Goal: Task Accomplishment & Management: Complete application form

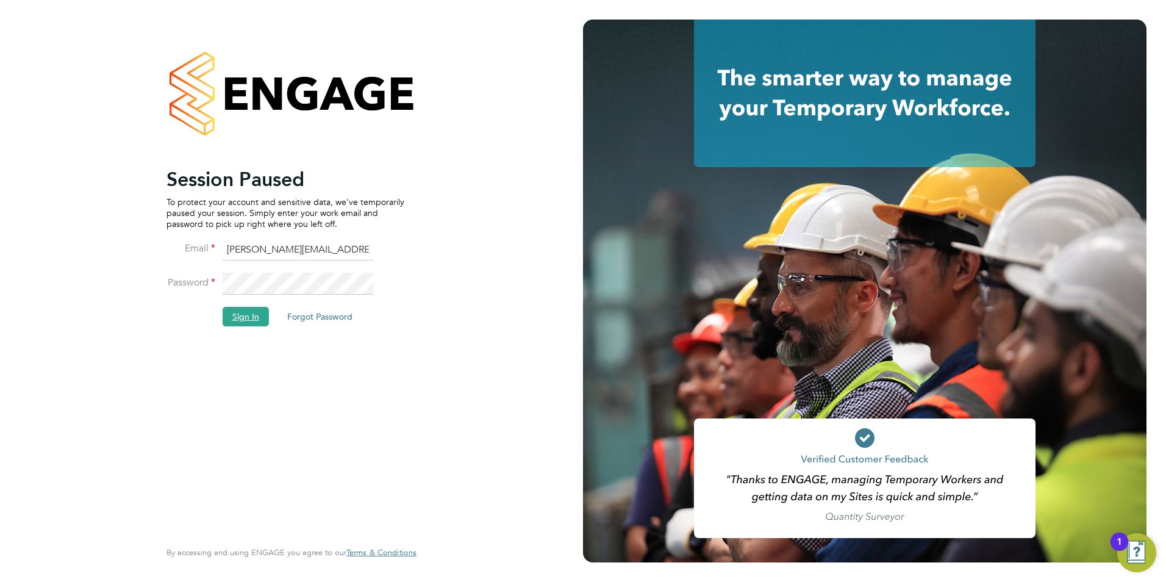
click at [255, 313] on button "Sign In" at bounding box center [246, 317] width 46 height 20
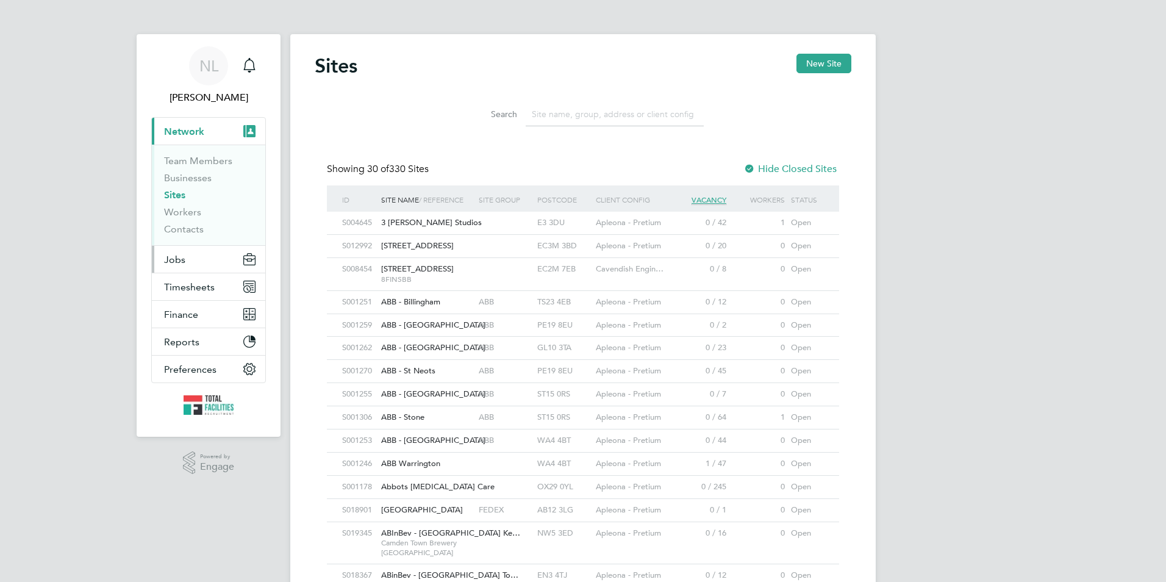
click at [184, 260] on span "Jobs" at bounding box center [174, 260] width 21 height 12
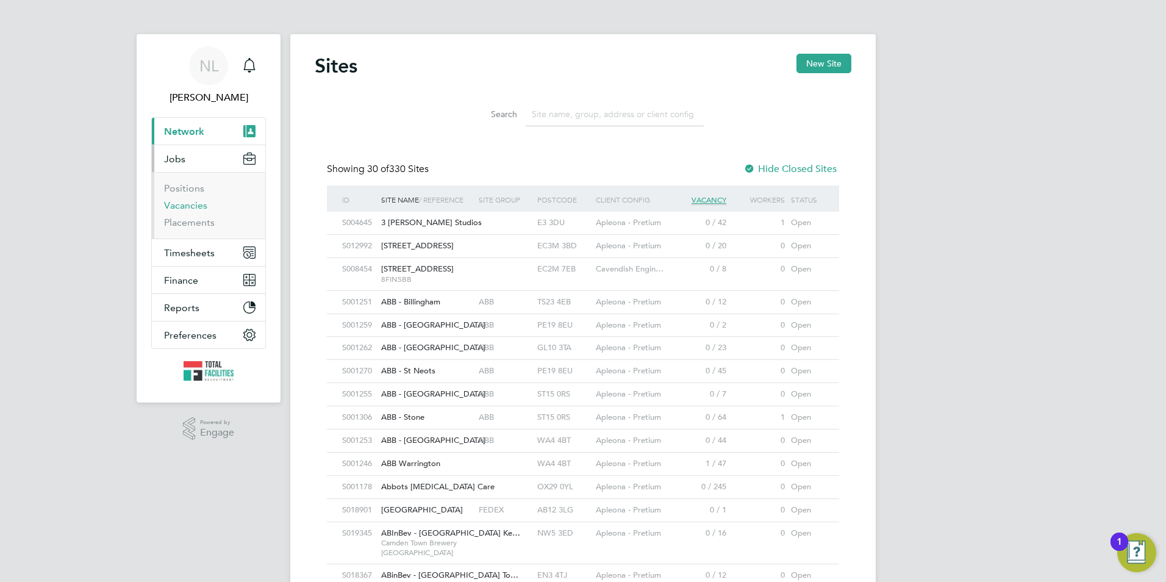
click at [190, 201] on ul "Positions Vacancies Placements" at bounding box center [208, 205] width 113 height 66
click at [190, 205] on link "Vacancies" at bounding box center [185, 205] width 43 height 12
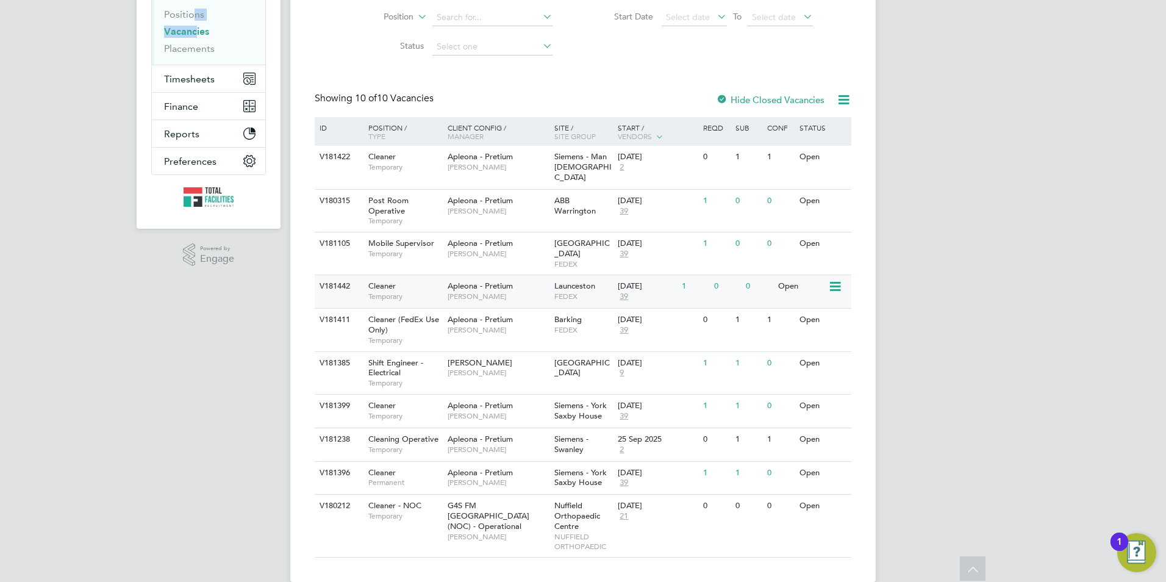
click at [583, 291] on span "FEDEX" at bounding box center [583, 296] width 58 height 10
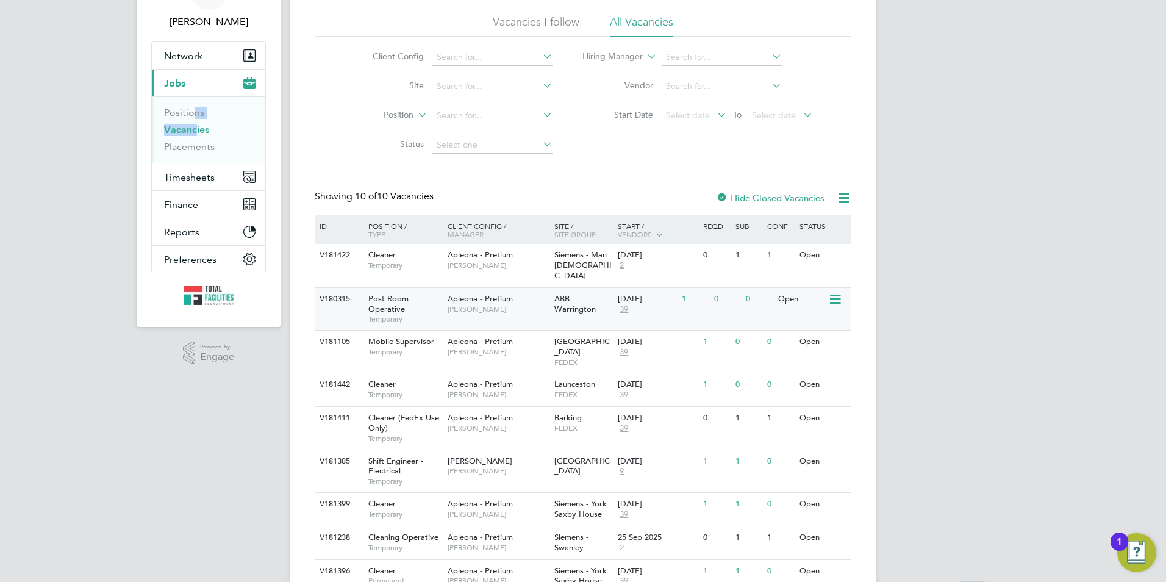
scroll to position [174, 0]
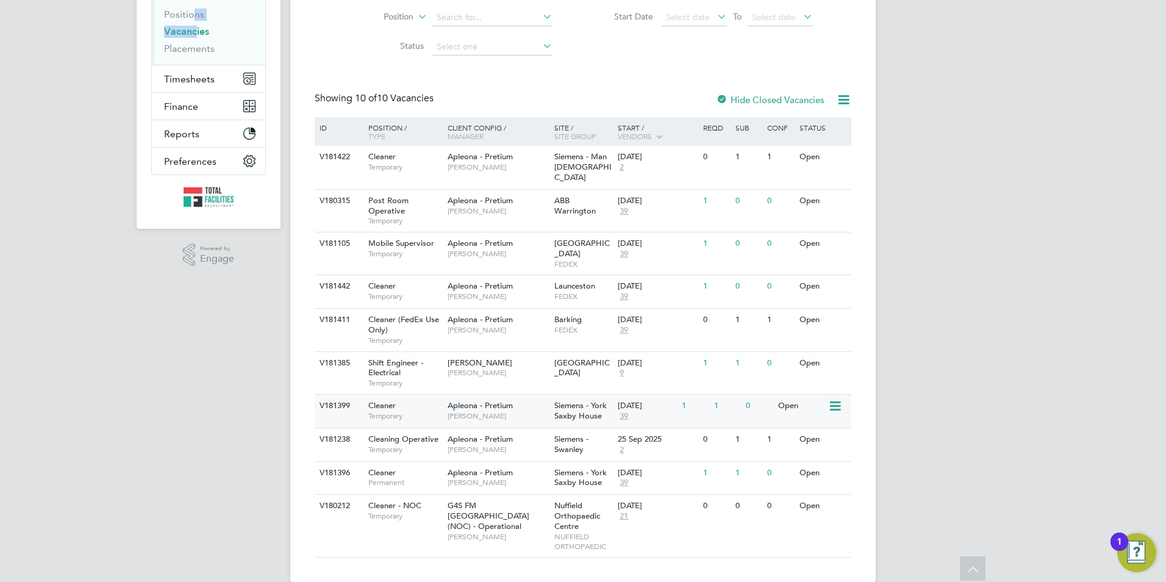
click at [580, 400] on span "Siemens - York Saxby House" at bounding box center [580, 410] width 52 height 21
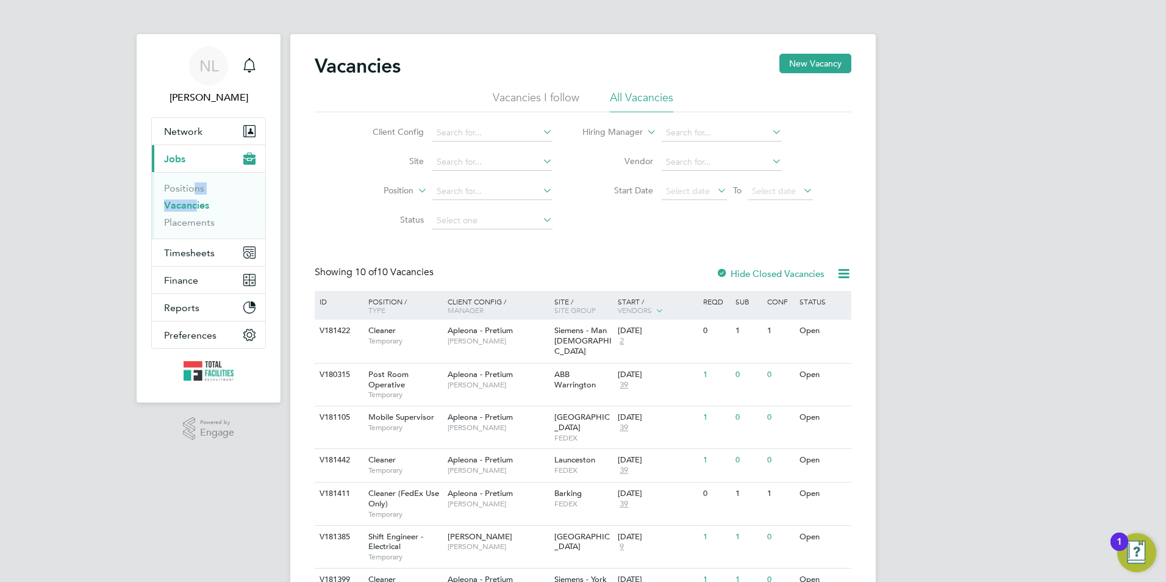
drag, startPoint x: 191, startPoint y: 152, endPoint x: 188, endPoint y: 162, distance: 10.2
click at [192, 152] on button "Current page: Jobs" at bounding box center [208, 158] width 113 height 27
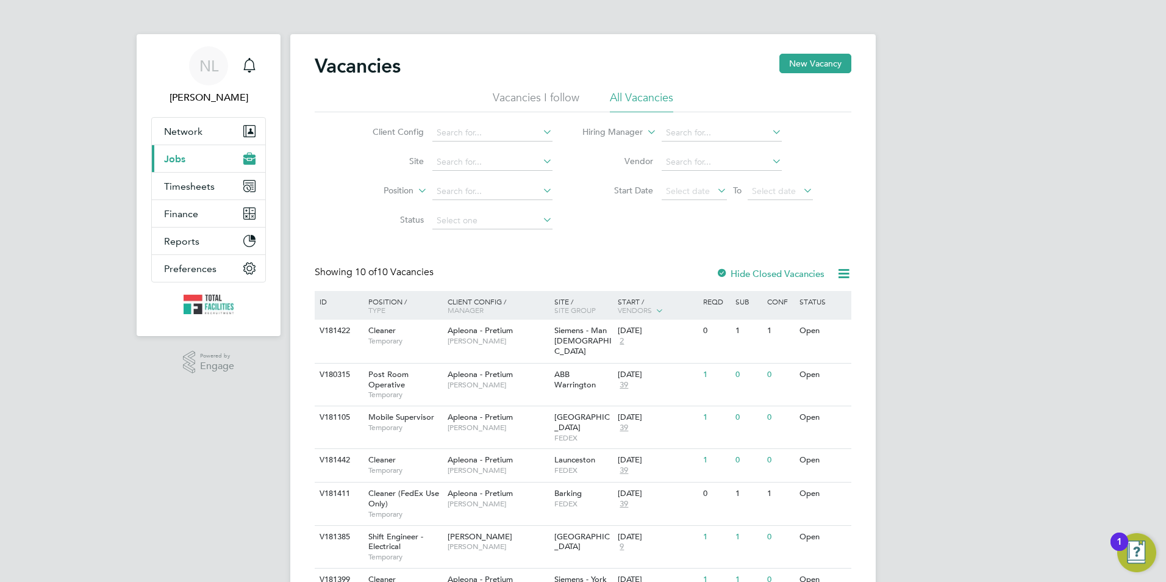
click at [181, 155] on span "Jobs" at bounding box center [174, 159] width 21 height 12
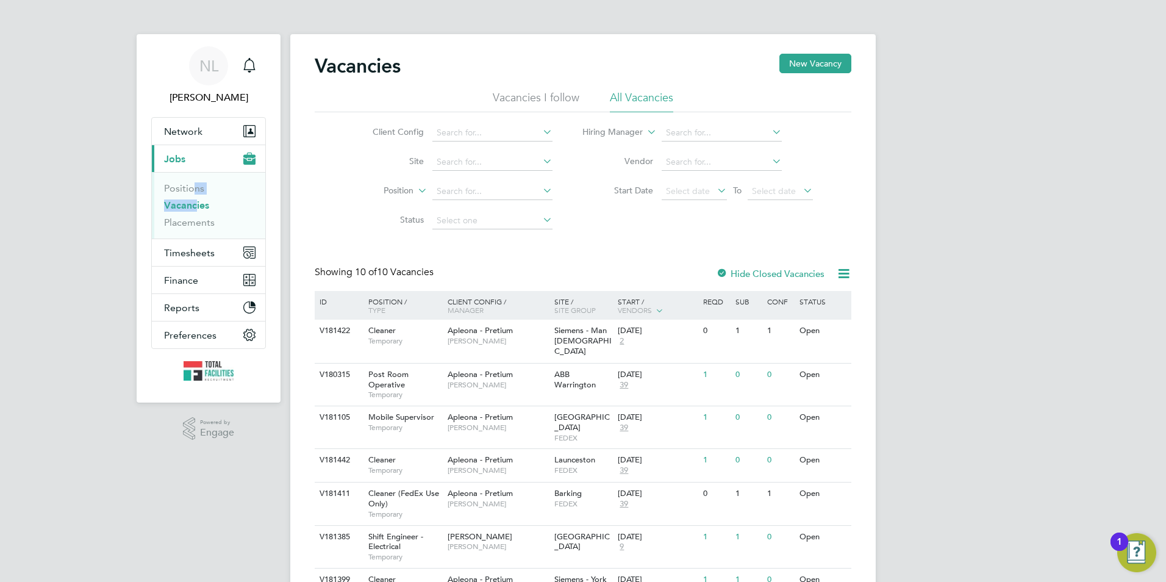
click at [199, 209] on link "Vacancies" at bounding box center [186, 205] width 45 height 12
click at [188, 142] on button "Network" at bounding box center [208, 131] width 113 height 27
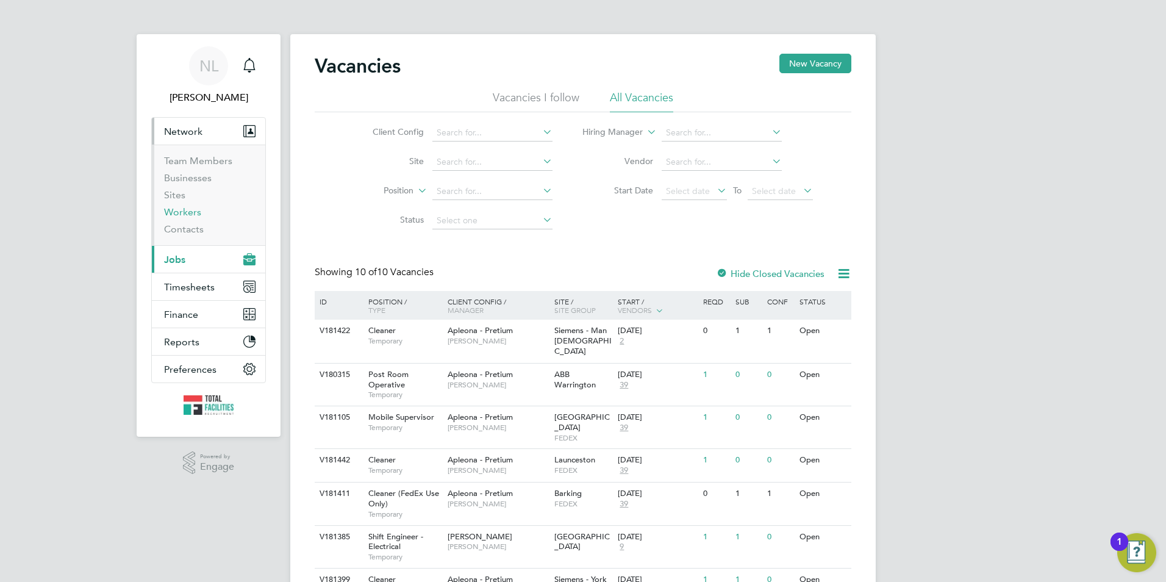
click at [186, 210] on link "Workers" at bounding box center [182, 212] width 37 height 12
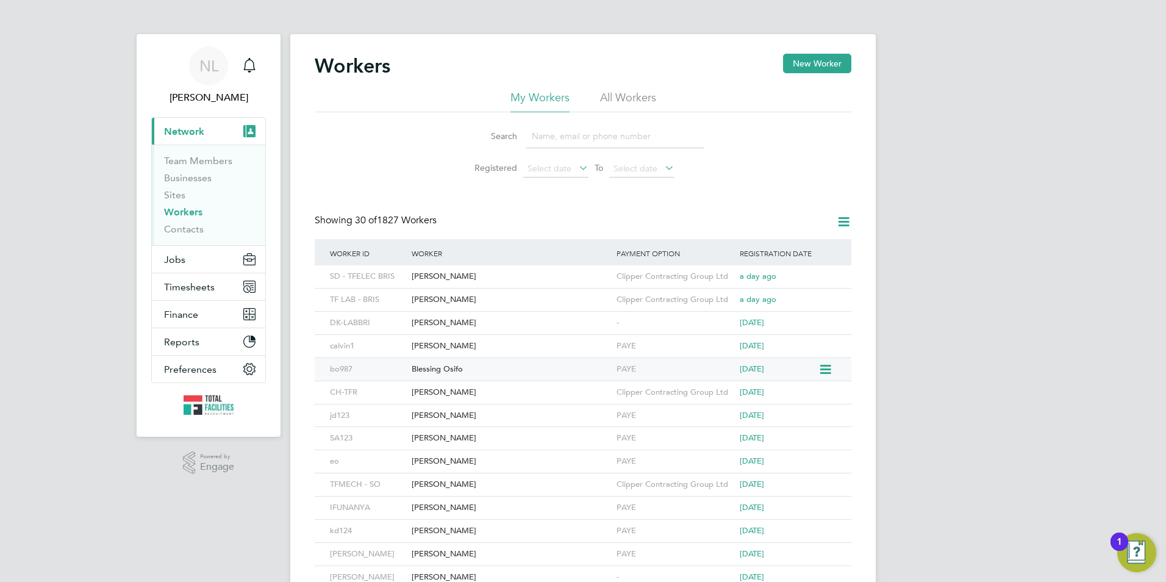
click at [489, 365] on div "Blessing Osifo" at bounding box center [511, 369] width 205 height 23
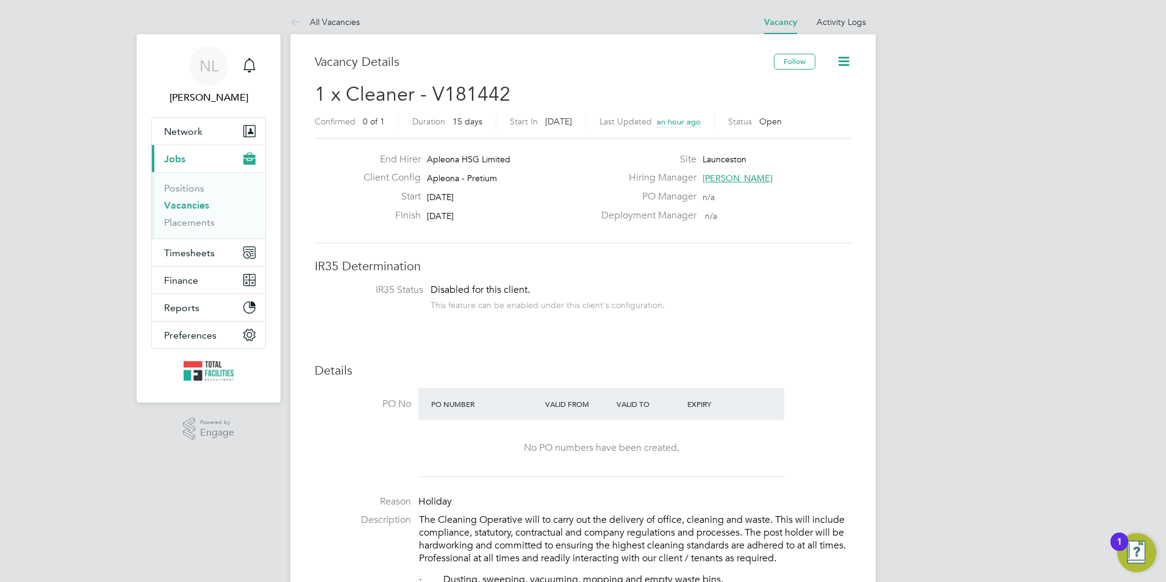
click at [152, 145] on button "Current page: Jobs" at bounding box center [208, 158] width 113 height 27
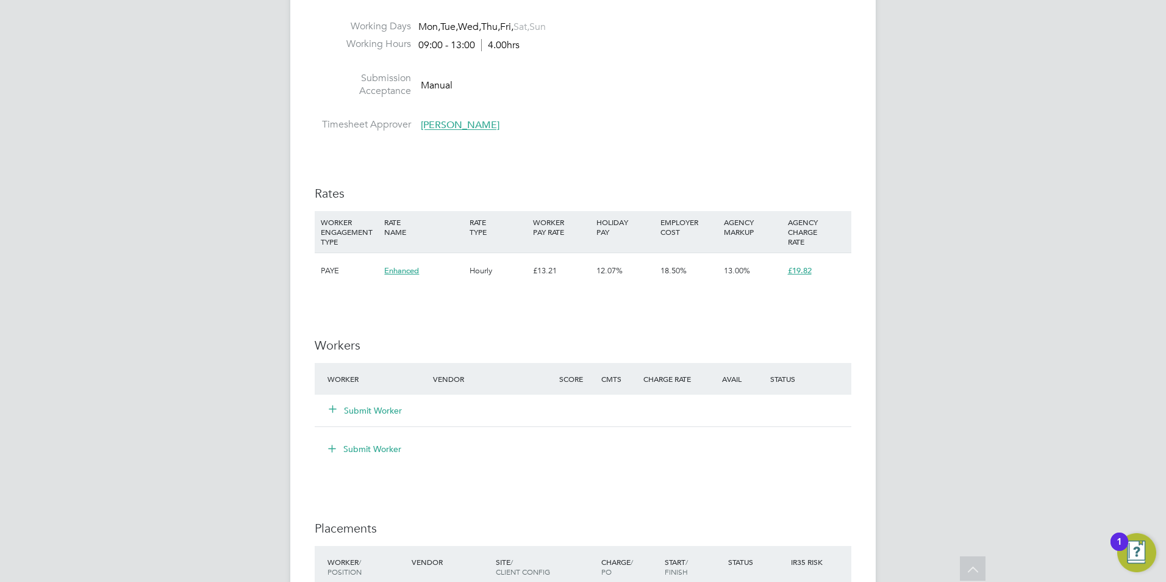
scroll to position [718, 0]
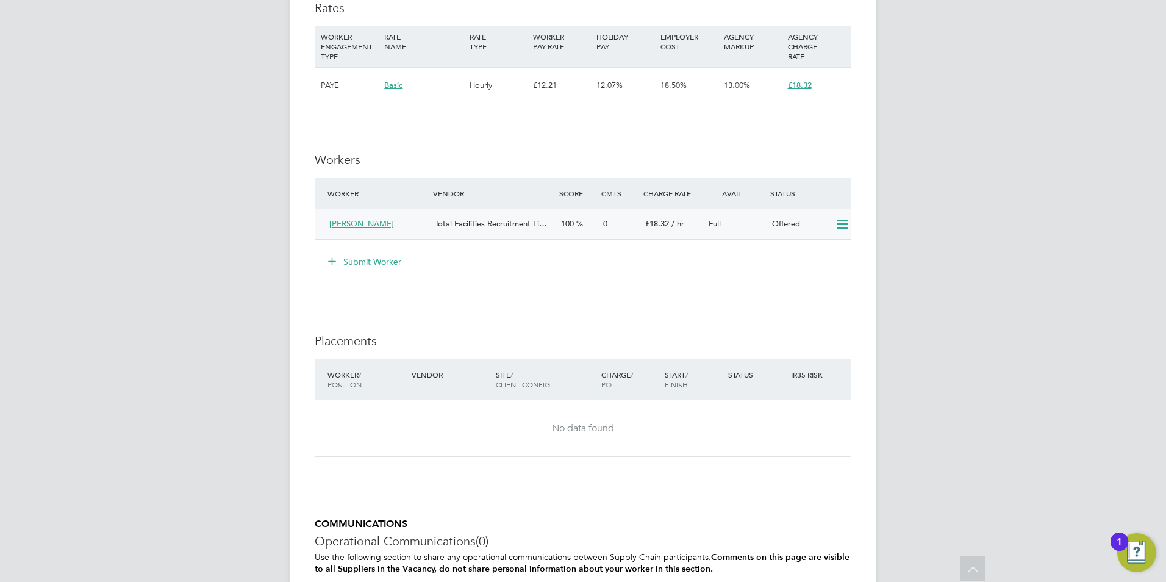
click at [835, 223] on icon at bounding box center [842, 224] width 15 height 10
click at [828, 249] on li "Confirm" at bounding box center [824, 250] width 46 height 17
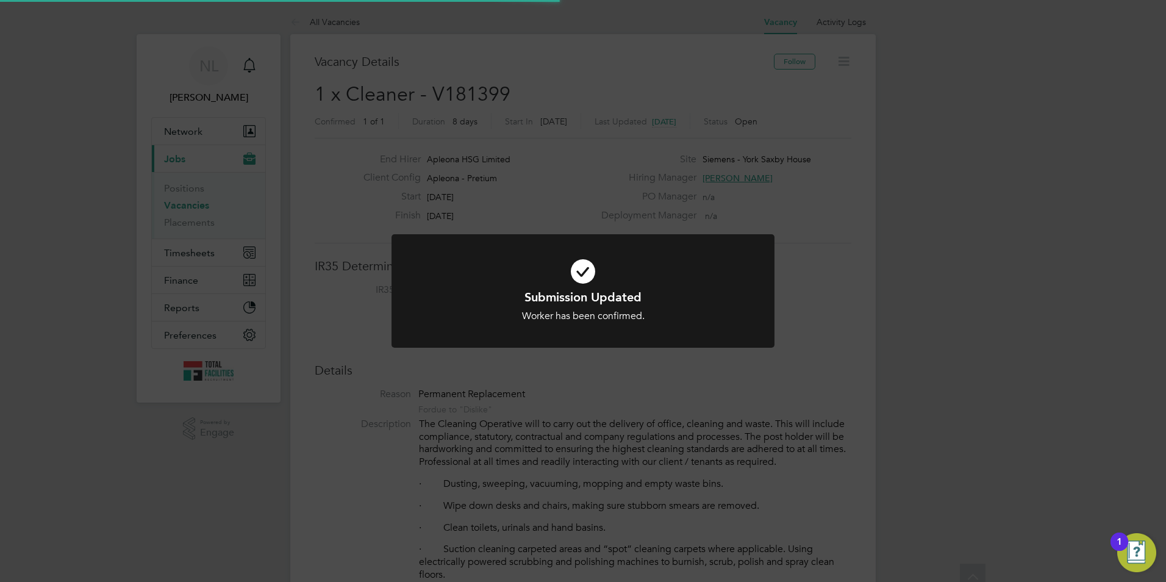
scroll to position [36, 85]
drag, startPoint x: 590, startPoint y: 219, endPoint x: 423, endPoint y: 128, distance: 189.6
click at [587, 218] on div "Submission Updated Worker has been confirmed. Cancel Okay" at bounding box center [583, 291] width 1166 height 582
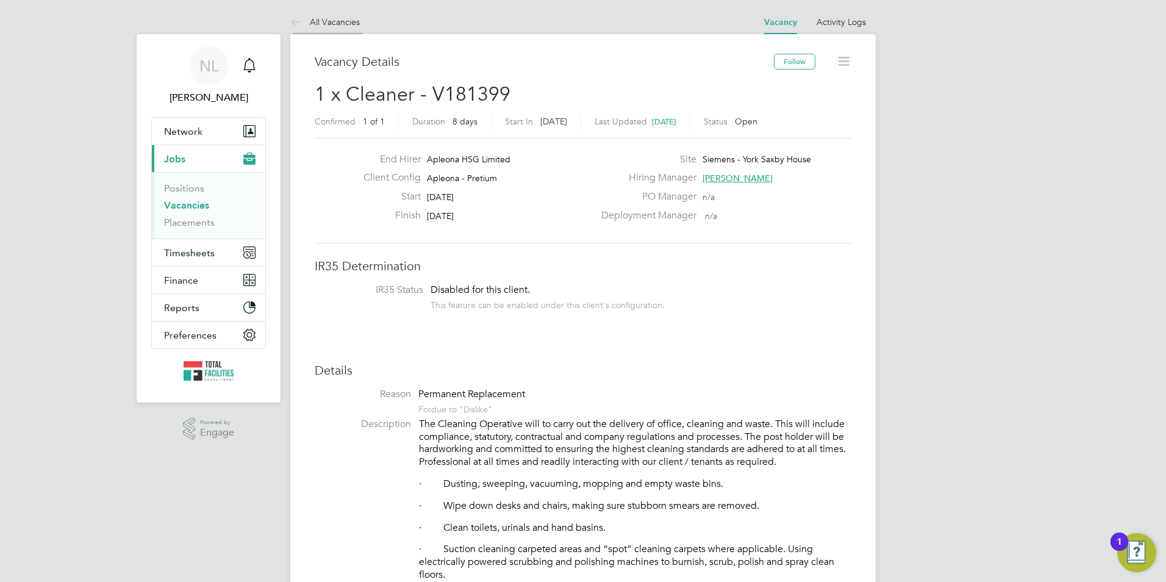
click at [324, 25] on link "All Vacancies" at bounding box center [325, 21] width 70 height 11
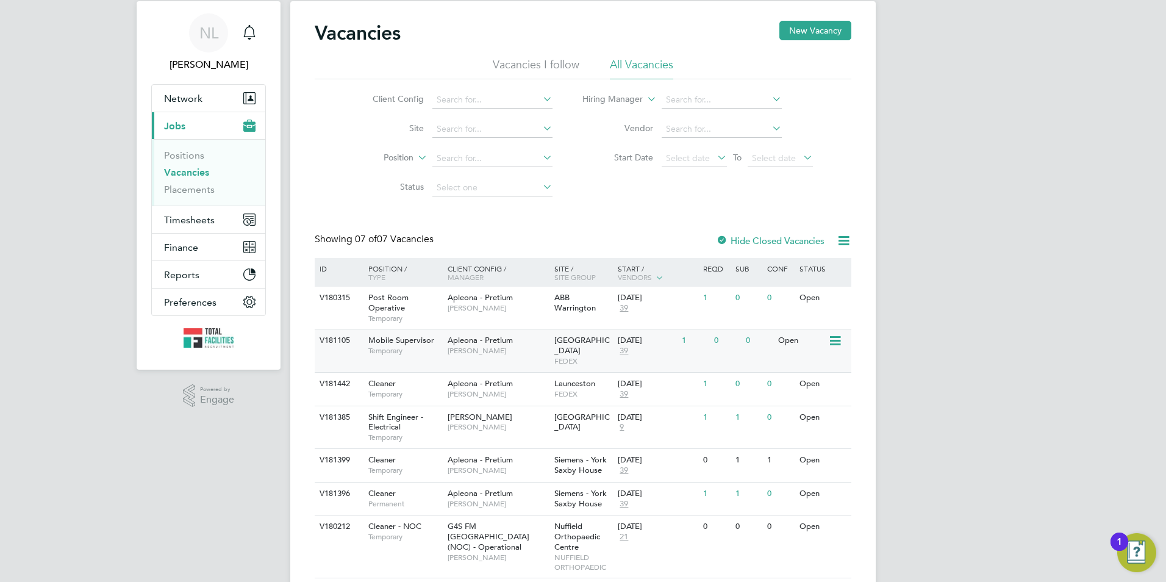
scroll to position [64, 0]
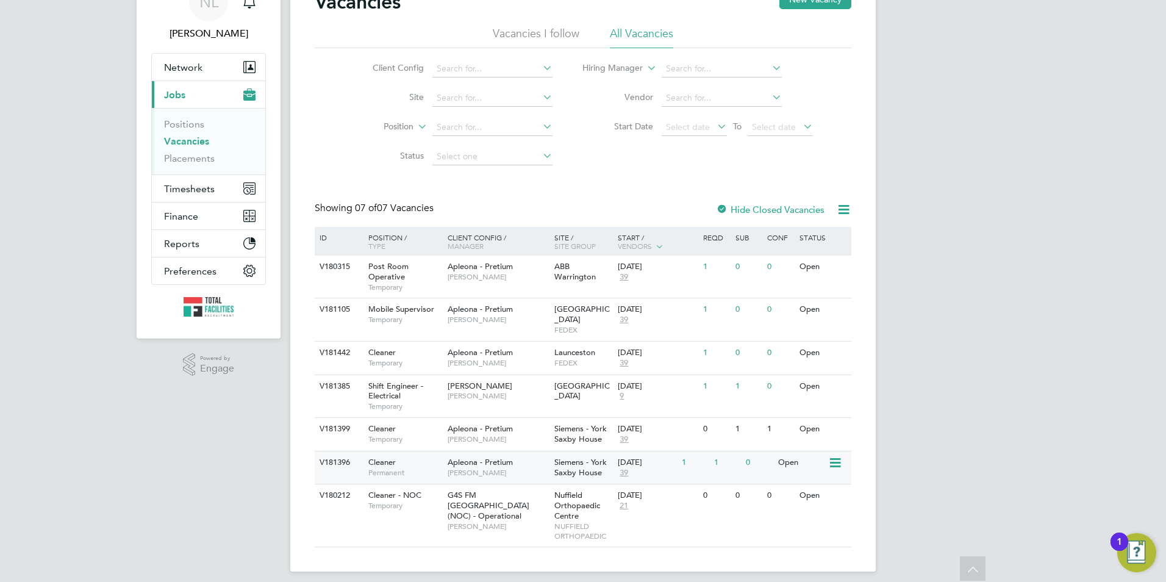
click at [665, 457] on div "24 Sep 2025" at bounding box center [647, 462] width 58 height 10
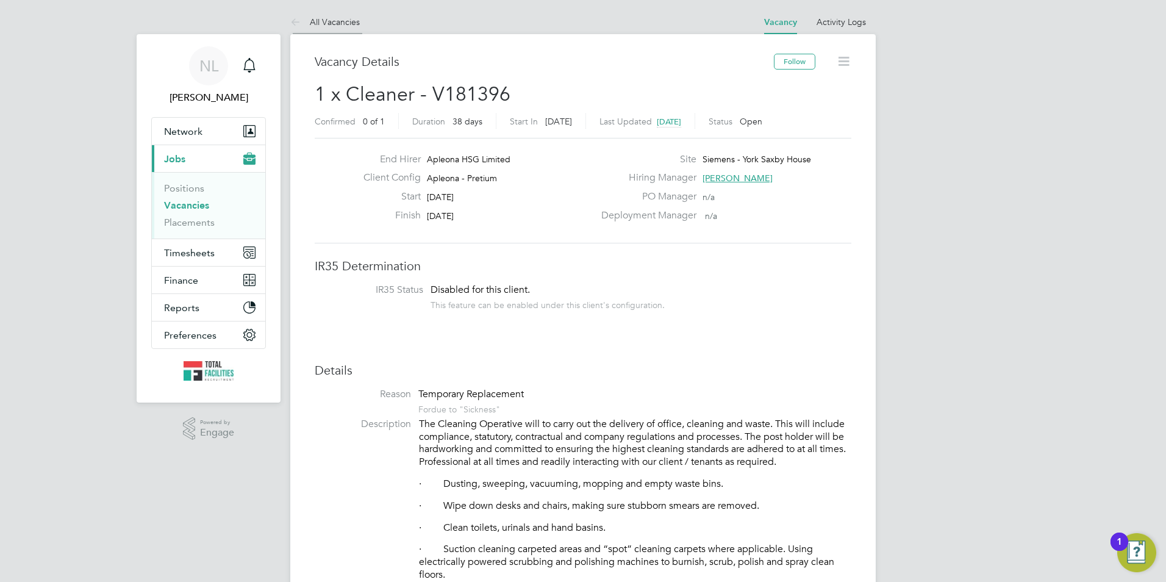
click at [319, 15] on li "All Vacancies" at bounding box center [325, 22] width 70 height 24
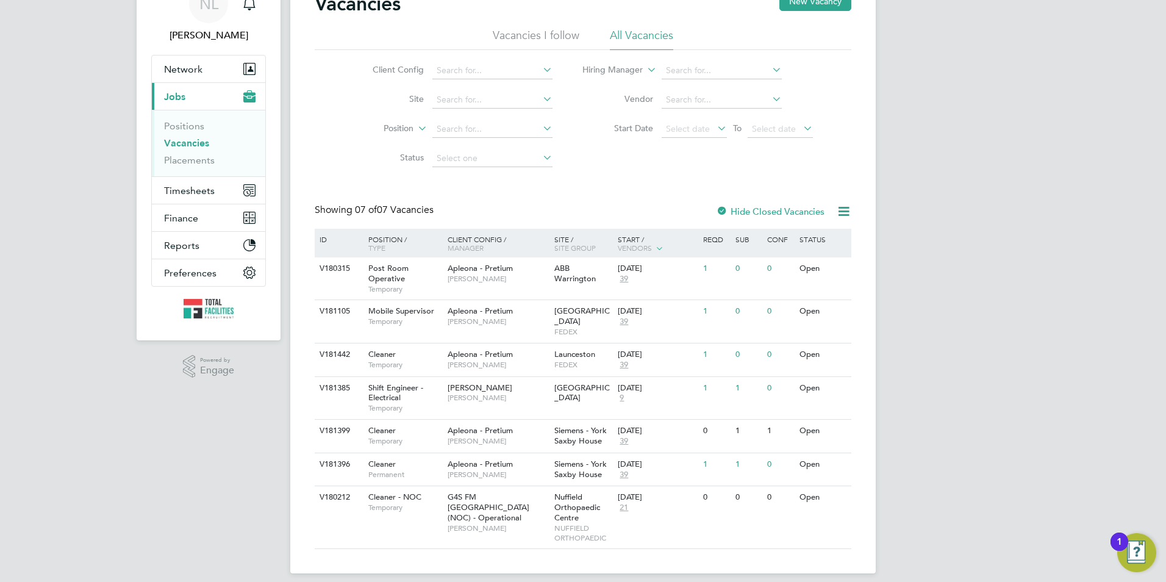
scroll to position [64, 0]
click at [605, 346] on div "Launceston FEDEX" at bounding box center [583, 357] width 64 height 32
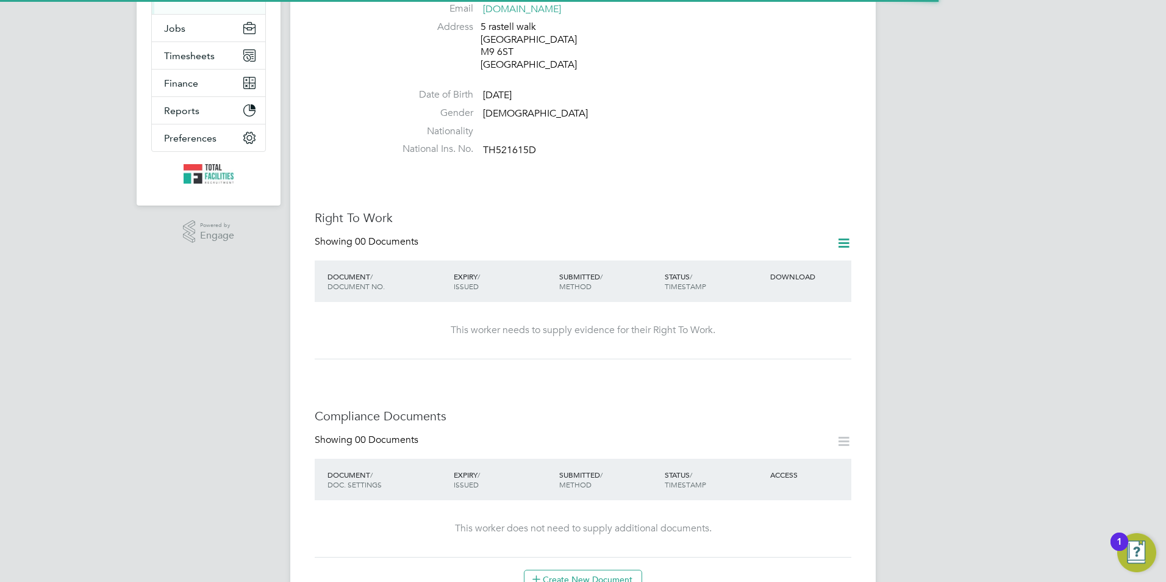
scroll to position [305, 0]
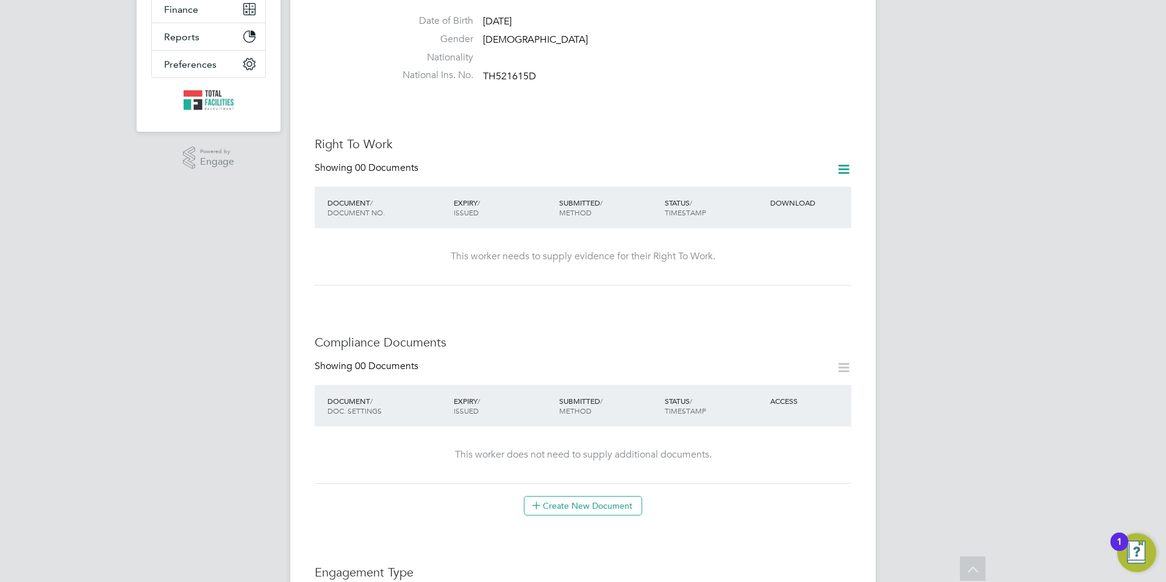
click at [843, 162] on icon at bounding box center [843, 169] width 15 height 15
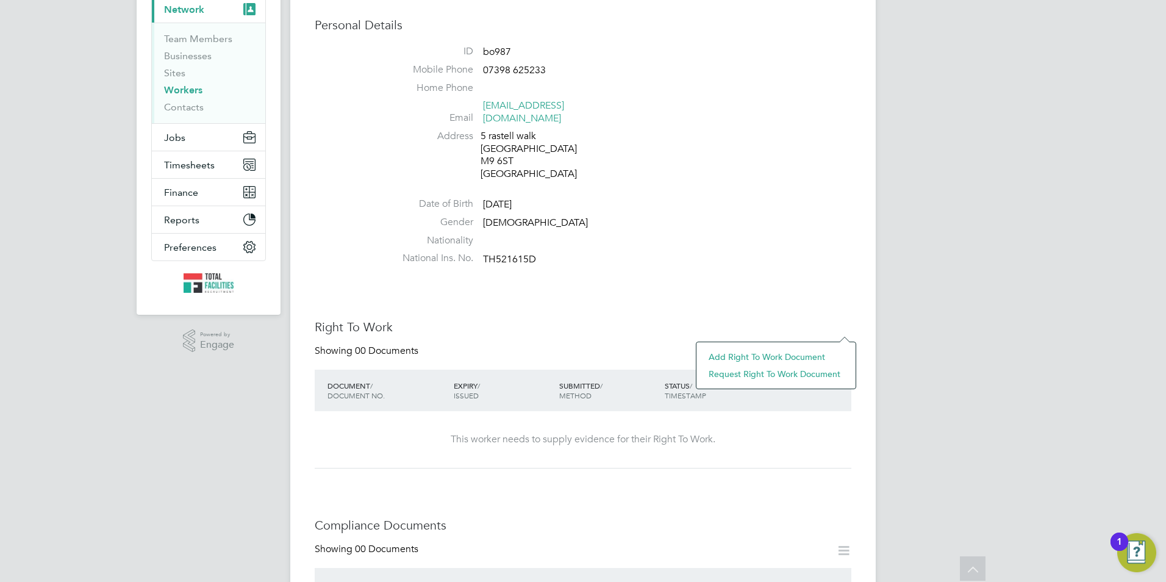
scroll to position [0, 0]
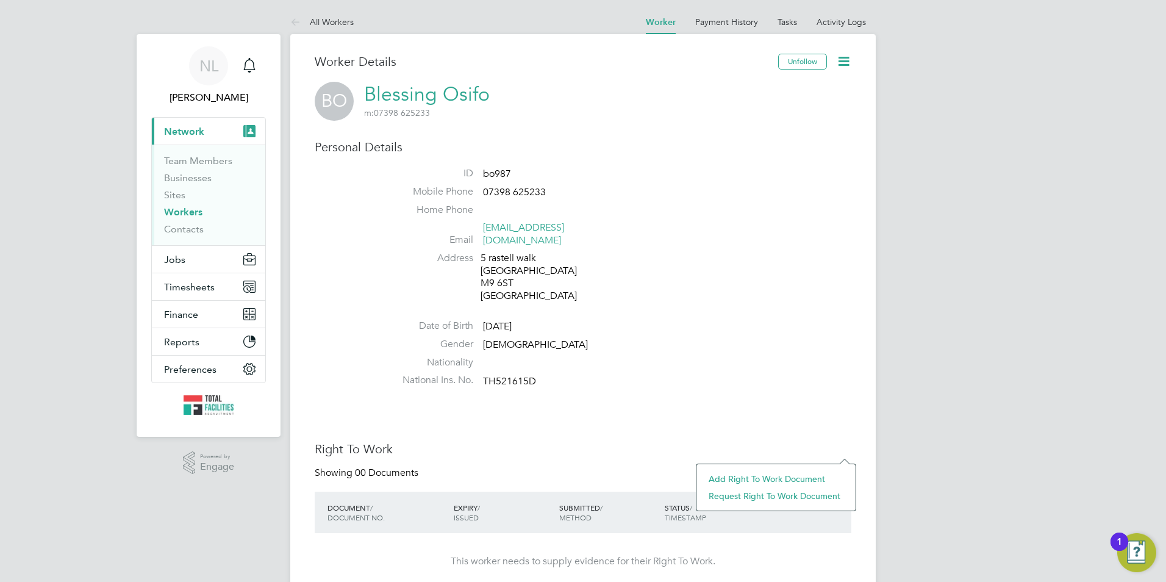
click at [727, 476] on li "Add Right To Work Document" at bounding box center [775, 478] width 147 height 17
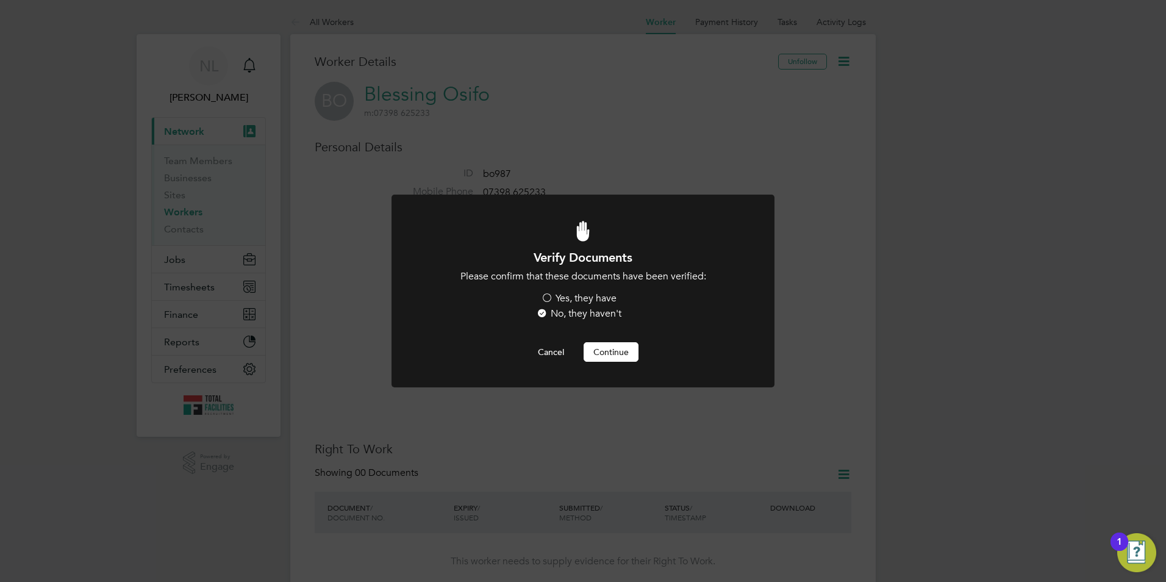
click at [605, 352] on button "Continue" at bounding box center [610, 352] width 55 height 20
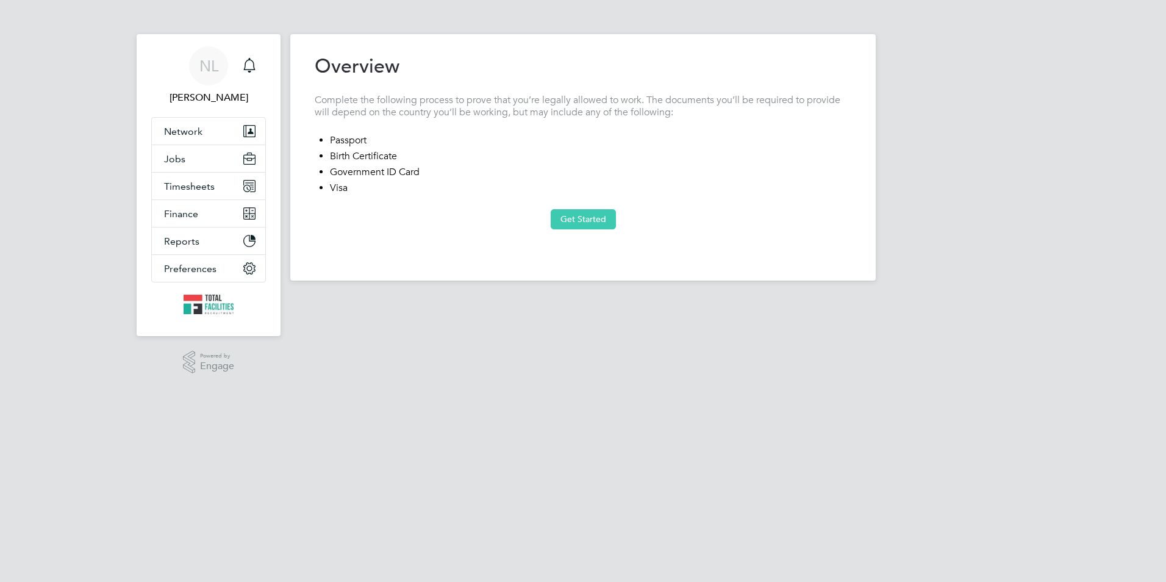
click at [580, 227] on button "Get Started" at bounding box center [583, 219] width 65 height 20
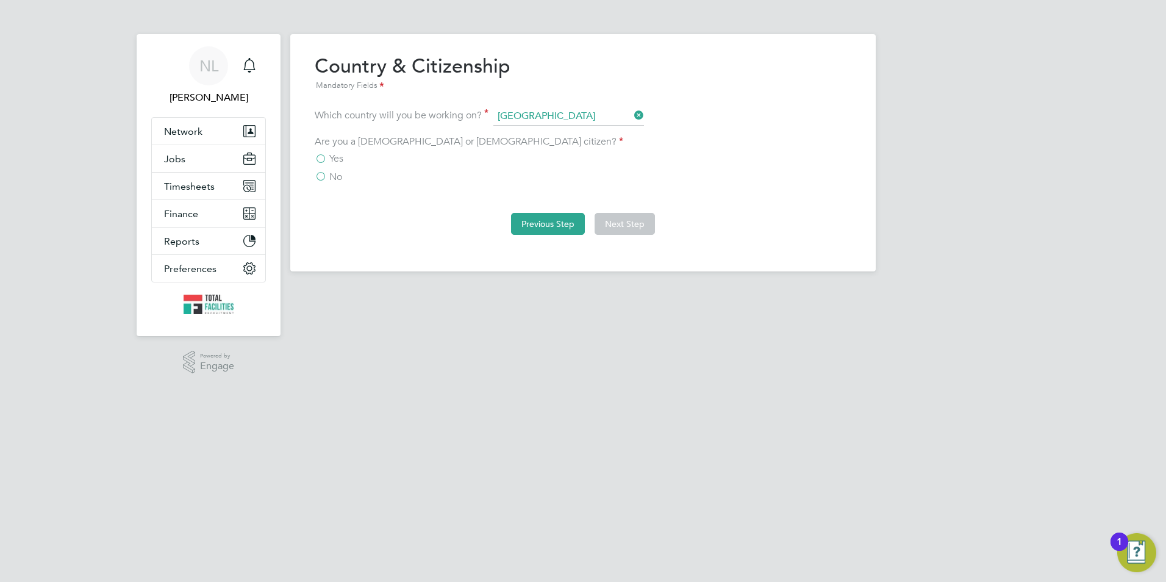
click at [536, 224] on button "Previous Step" at bounding box center [548, 224] width 74 height 22
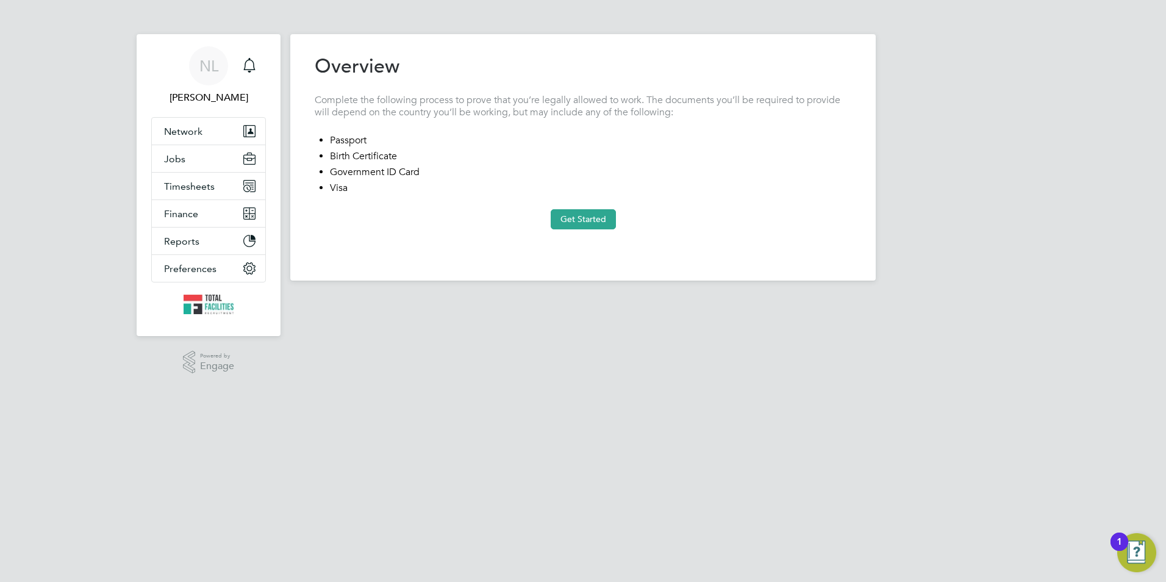
click at [562, 227] on button "Get Started" at bounding box center [583, 219] width 65 height 20
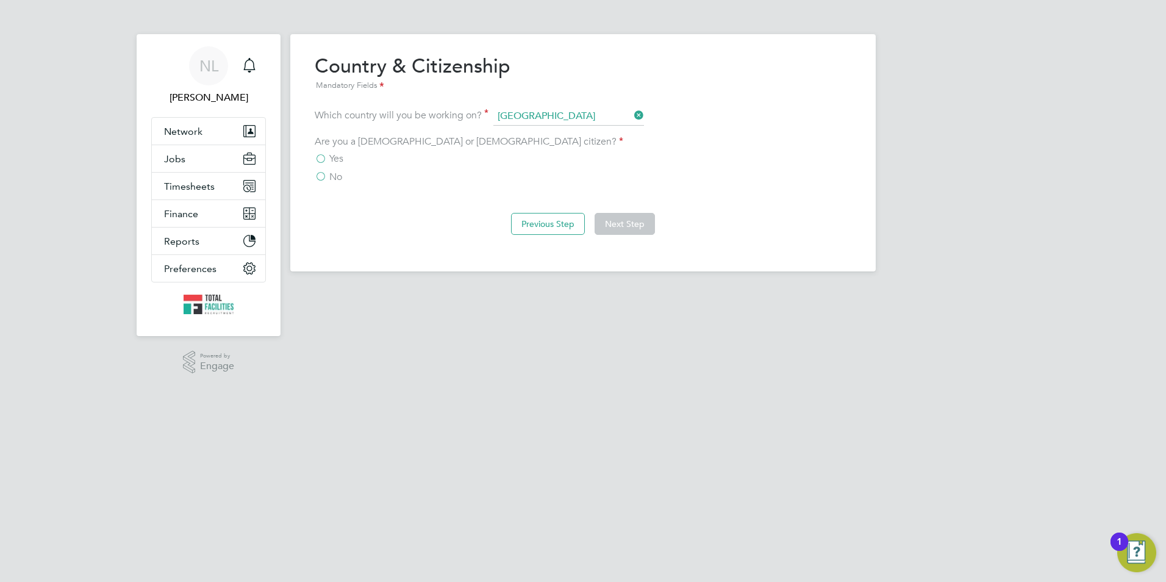
click at [330, 182] on span "No" at bounding box center [335, 177] width 13 height 12
click at [0, 0] on input "No" at bounding box center [0, 0] width 0 height 0
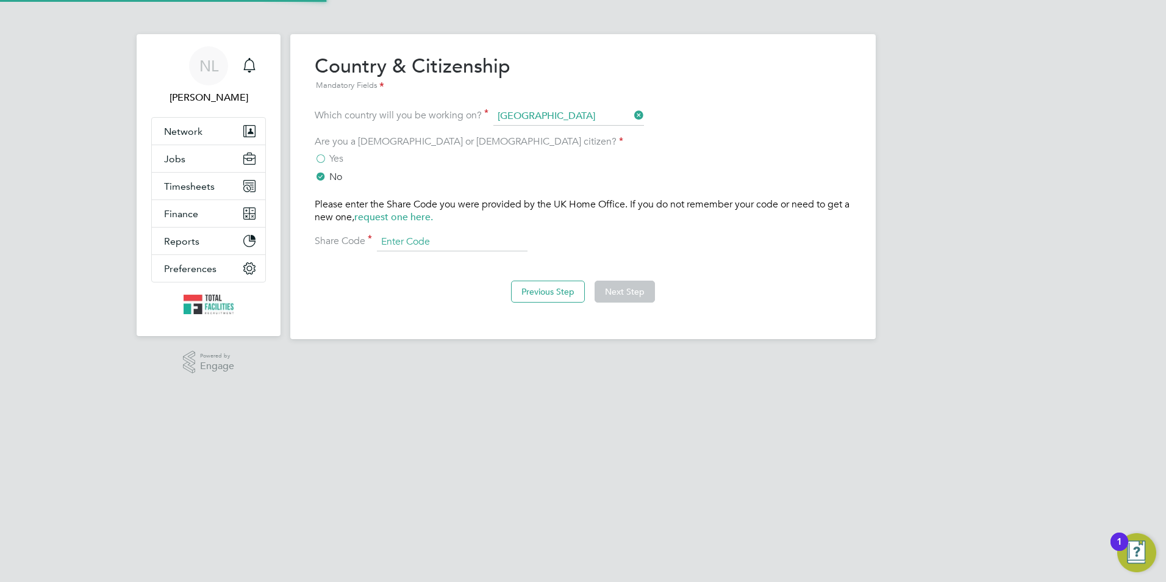
click at [464, 244] on input at bounding box center [452, 242] width 151 height 18
paste input "WB3 J5F 6TW"
type input "WB3 J5F 6TW"
click at [625, 291] on button "Next Step" at bounding box center [624, 291] width 60 height 22
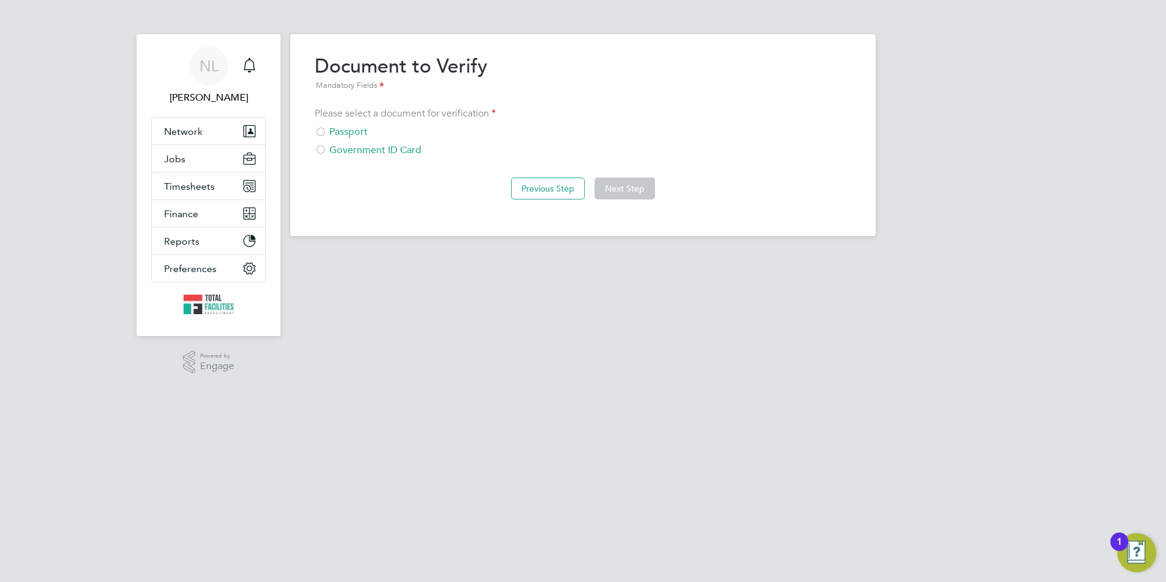
click at [329, 149] on div "Government ID Card" at bounding box center [583, 150] width 537 height 13
drag, startPoint x: 328, startPoint y: 129, endPoint x: 447, endPoint y: 152, distance: 121.2
click at [328, 129] on div "Passport" at bounding box center [583, 132] width 537 height 13
click at [630, 187] on button "Next Step" at bounding box center [624, 188] width 60 height 22
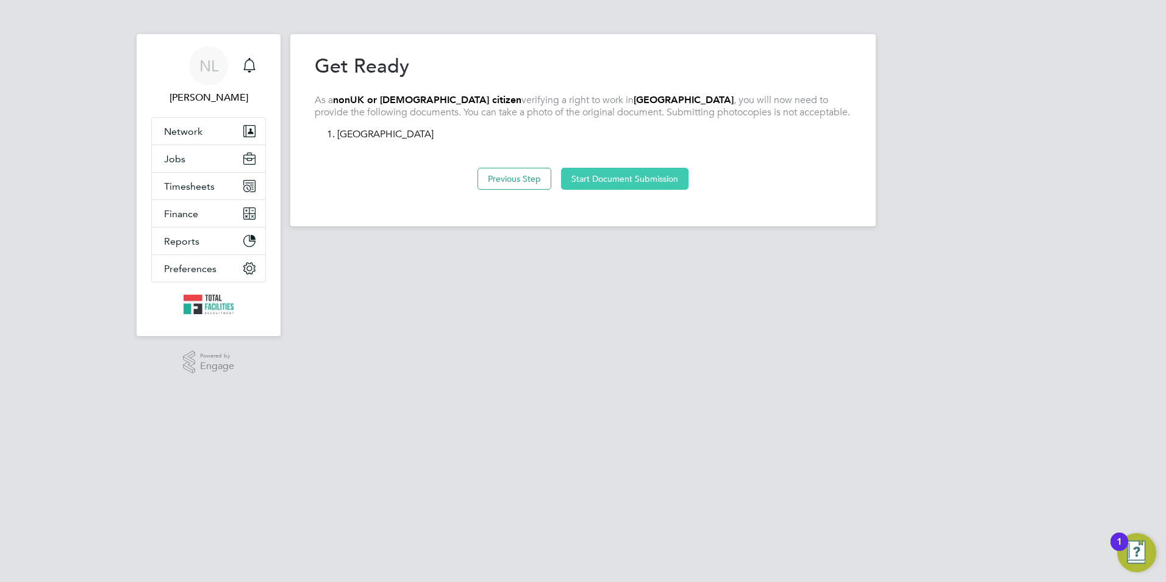
click at [618, 179] on button "Start Document Submission" at bounding box center [624, 179] width 127 height 22
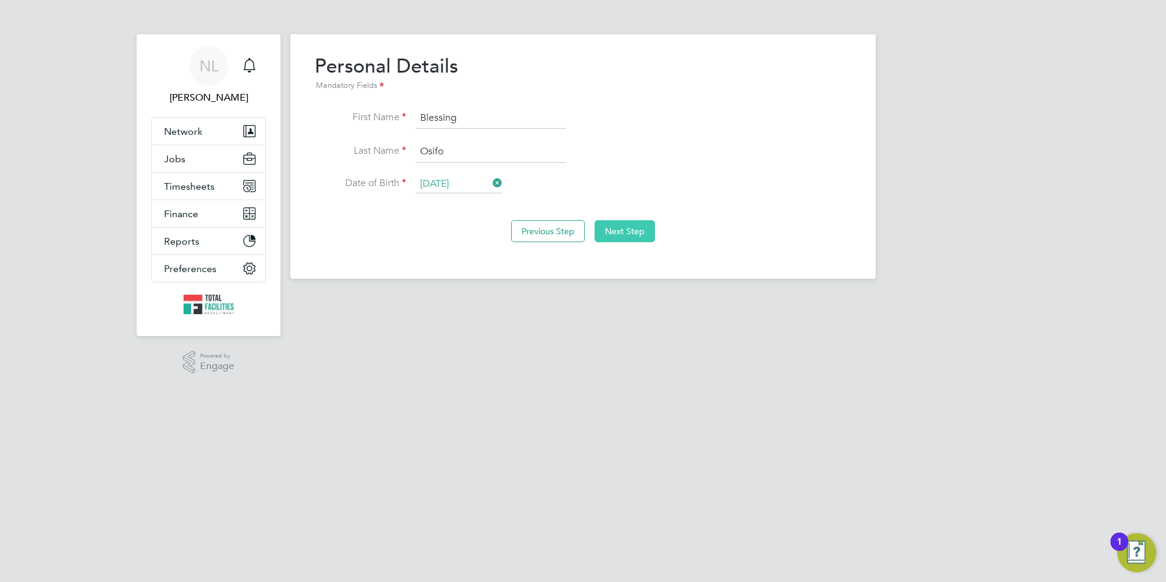
click at [613, 233] on button "Next Step" at bounding box center [624, 231] width 60 height 22
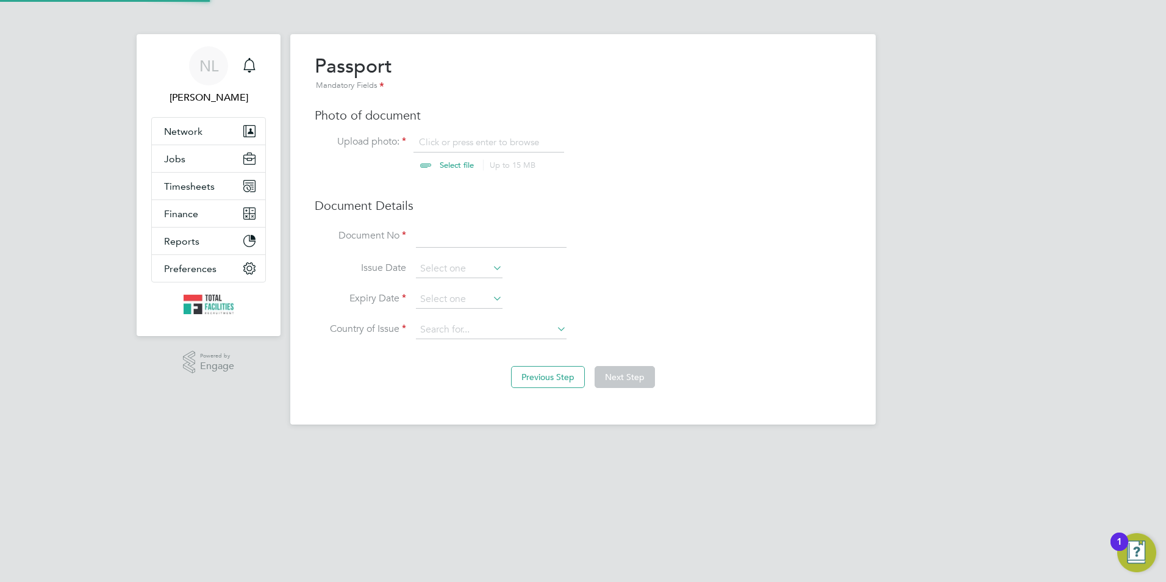
scroll to position [16, 151]
click at [445, 158] on input "file" at bounding box center [468, 154] width 191 height 37
type input "C:\fakepath\WhatsApp Image 2025-09-16 at 14.53.06_706f817b.jpg"
click at [446, 234] on input at bounding box center [491, 237] width 151 height 22
type input "021986029"
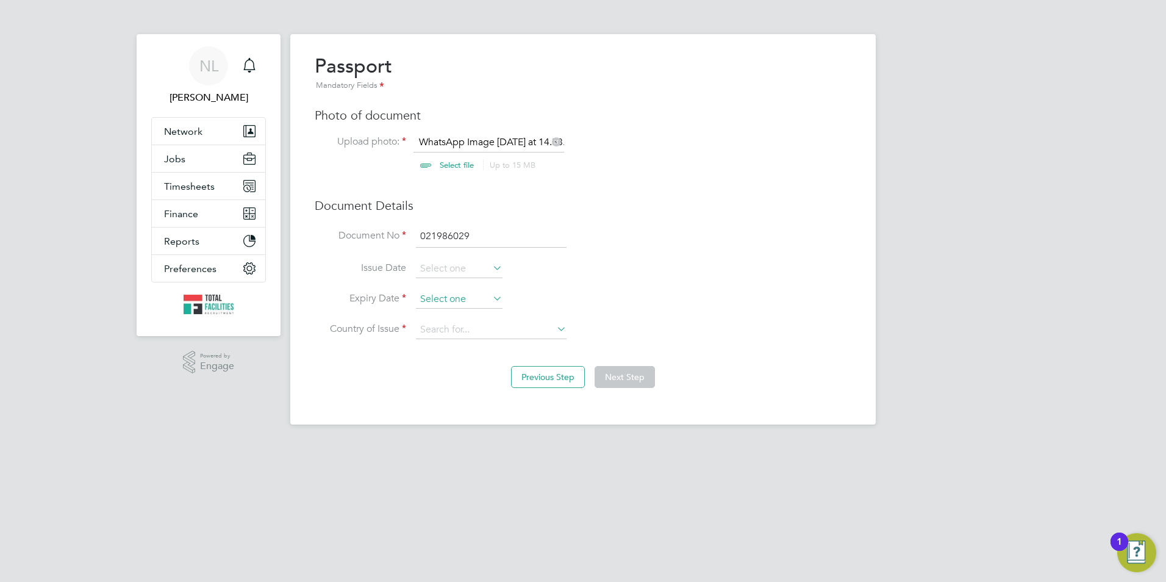
click at [466, 293] on input at bounding box center [459, 299] width 87 height 18
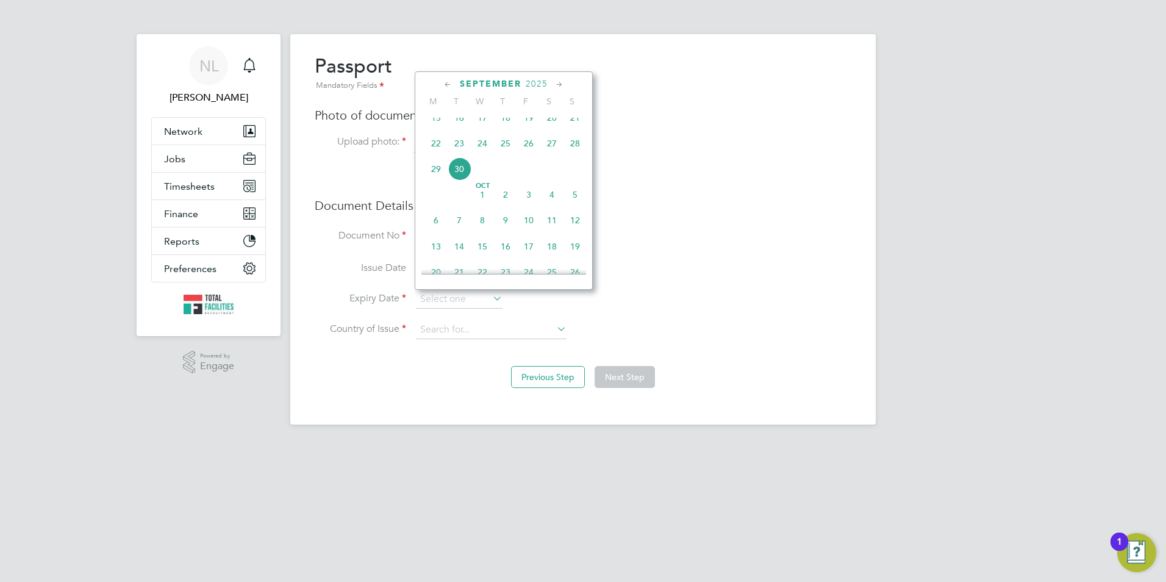
click at [544, 86] on span "2025" at bounding box center [537, 84] width 22 height 10
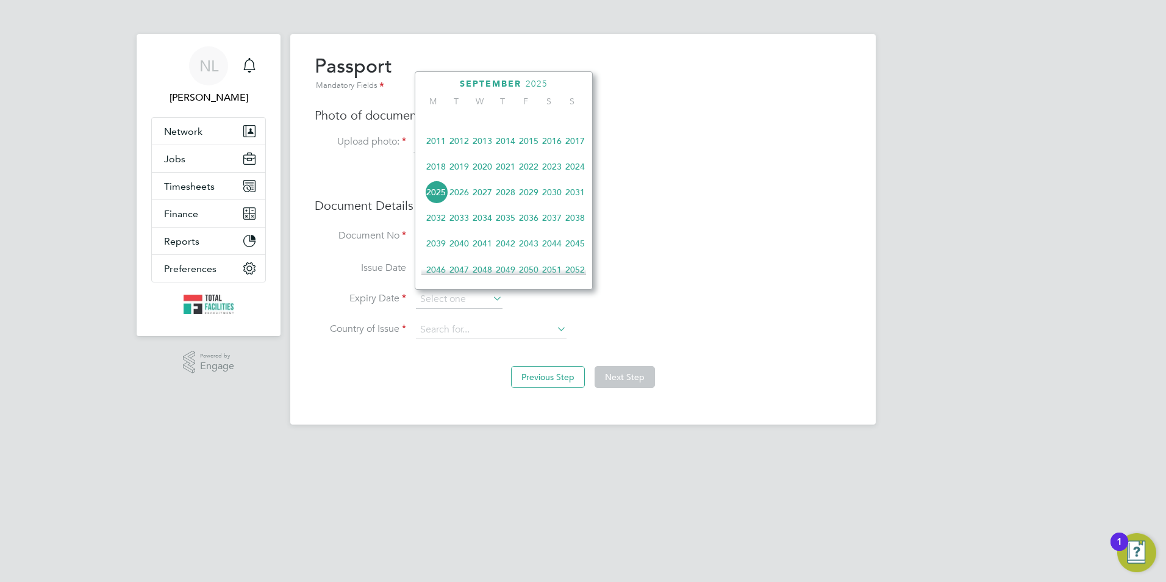
click at [482, 203] on span "2027" at bounding box center [482, 191] width 23 height 23
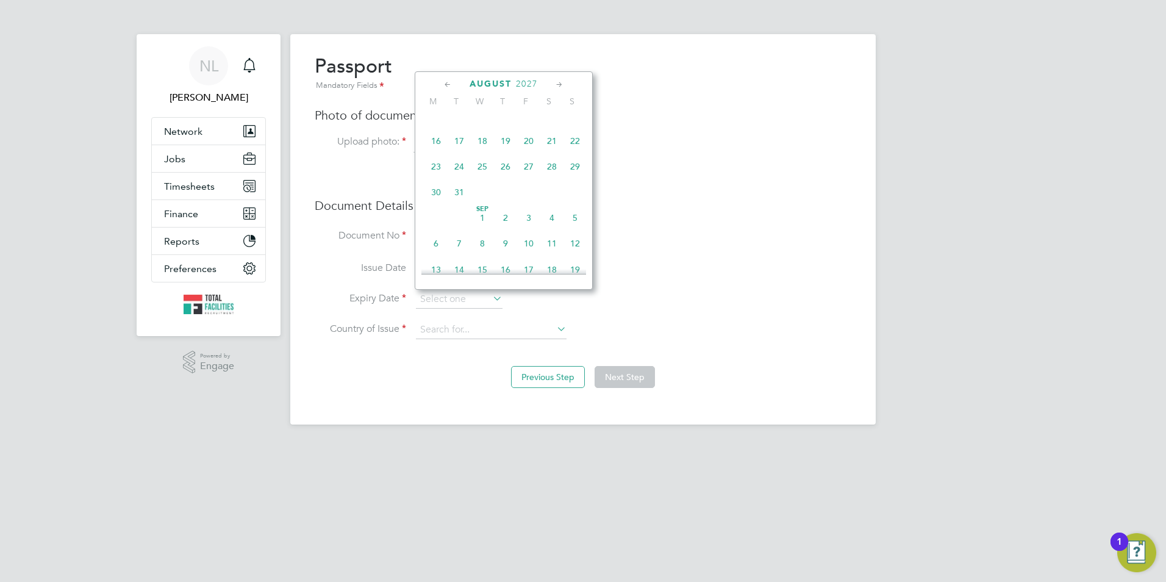
click at [491, 212] on span "Sep" at bounding box center [482, 209] width 23 height 6
type input "01 Sep 2027"
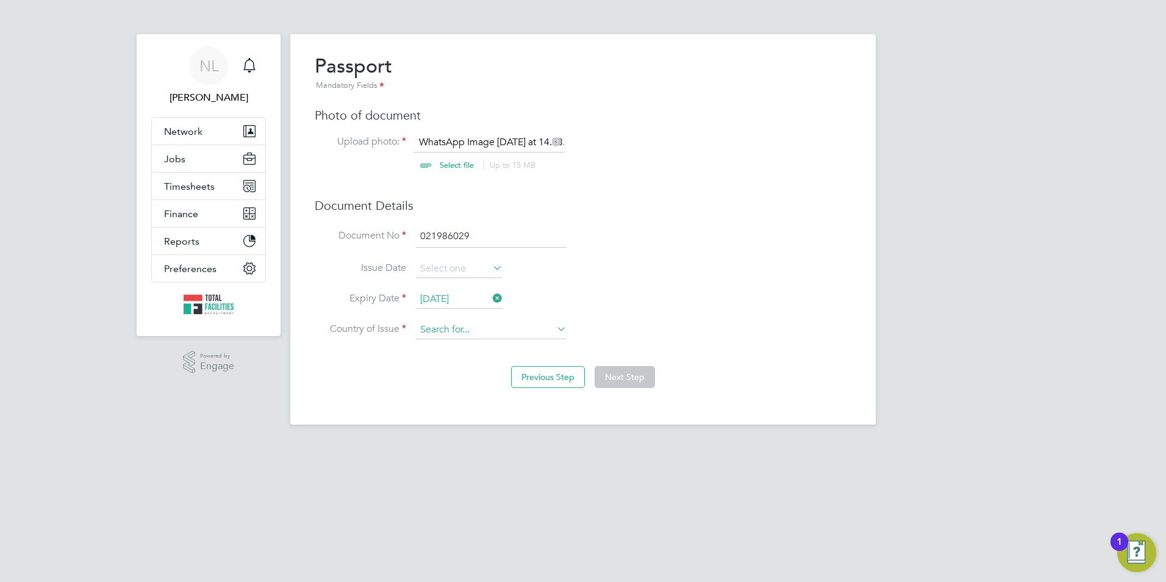
click at [487, 324] on input at bounding box center [491, 330] width 151 height 18
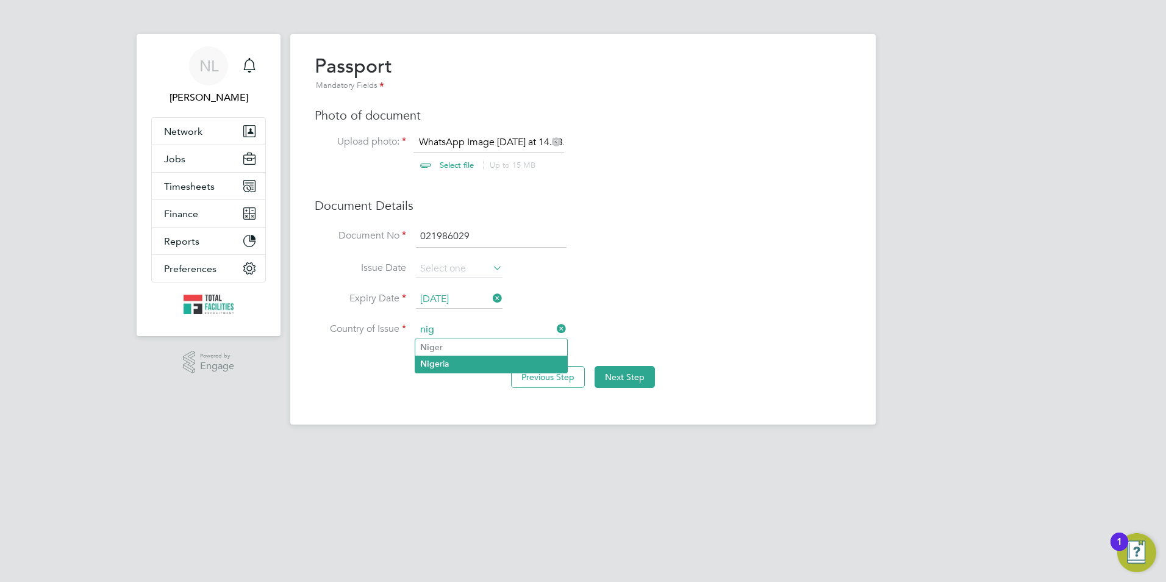
click at [472, 359] on li "Nig eria" at bounding box center [491, 363] width 152 height 16
type input "Nigeria"
click at [624, 374] on button "Next Step" at bounding box center [624, 377] width 60 height 22
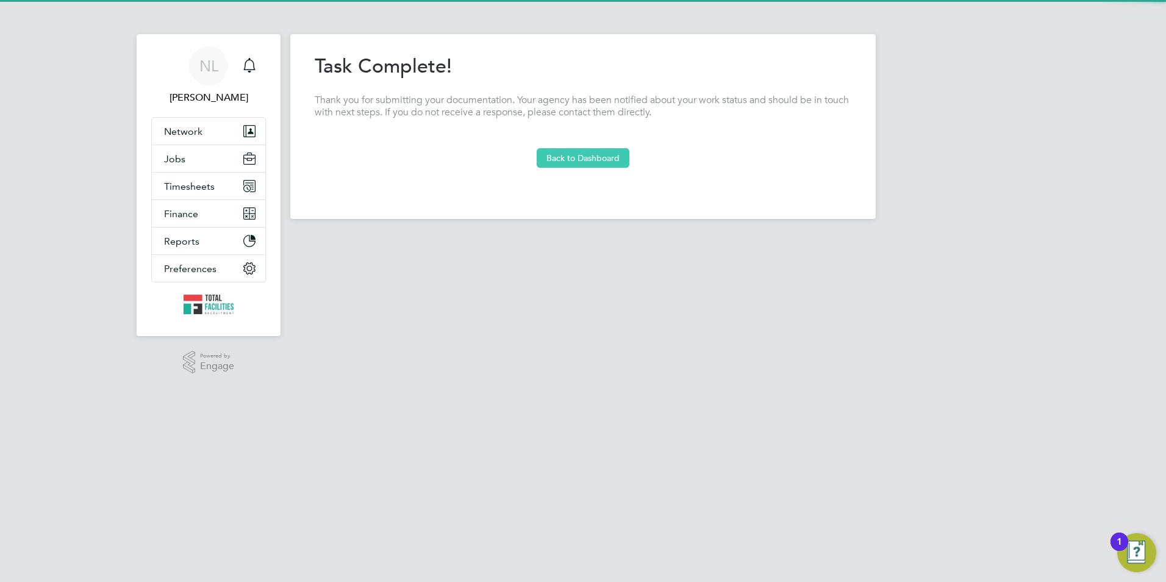
click at [564, 148] on section "Task Complete! Thank you for submitting your documentation. Your agency has bee…" at bounding box center [583, 111] width 537 height 114
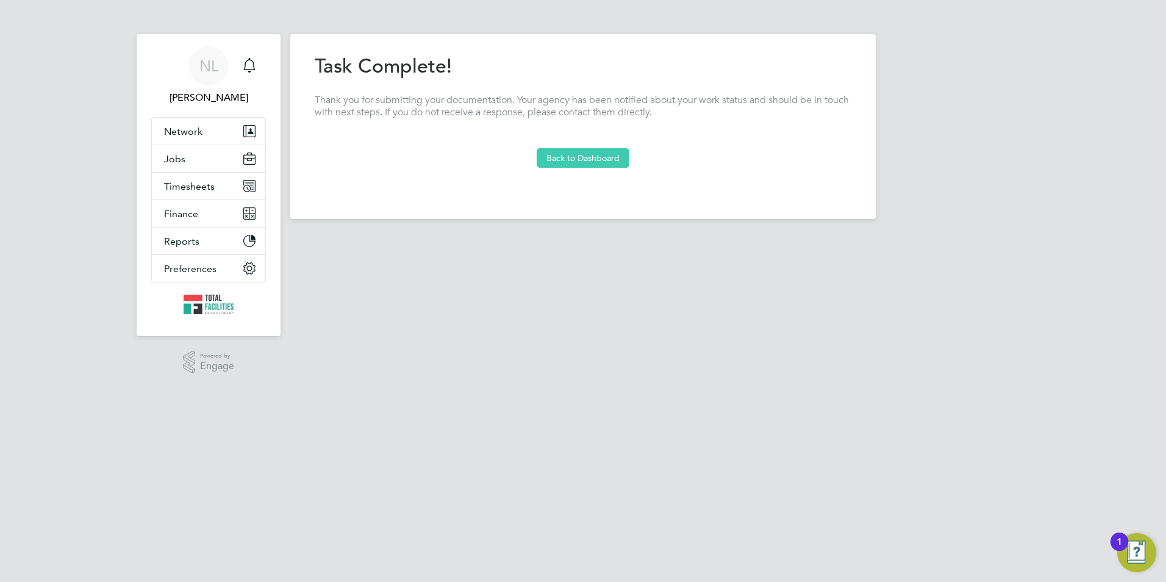
click at [562, 159] on button "Back to Dashboard" at bounding box center [583, 158] width 93 height 20
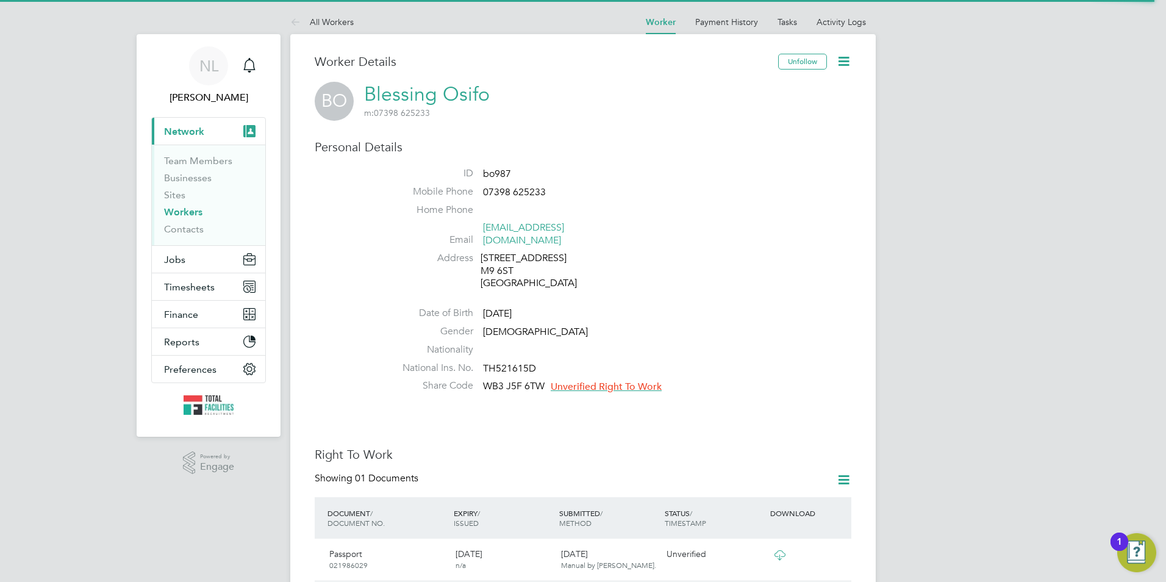
click at [602, 380] on span "Unverified Right To Work" at bounding box center [606, 386] width 111 height 12
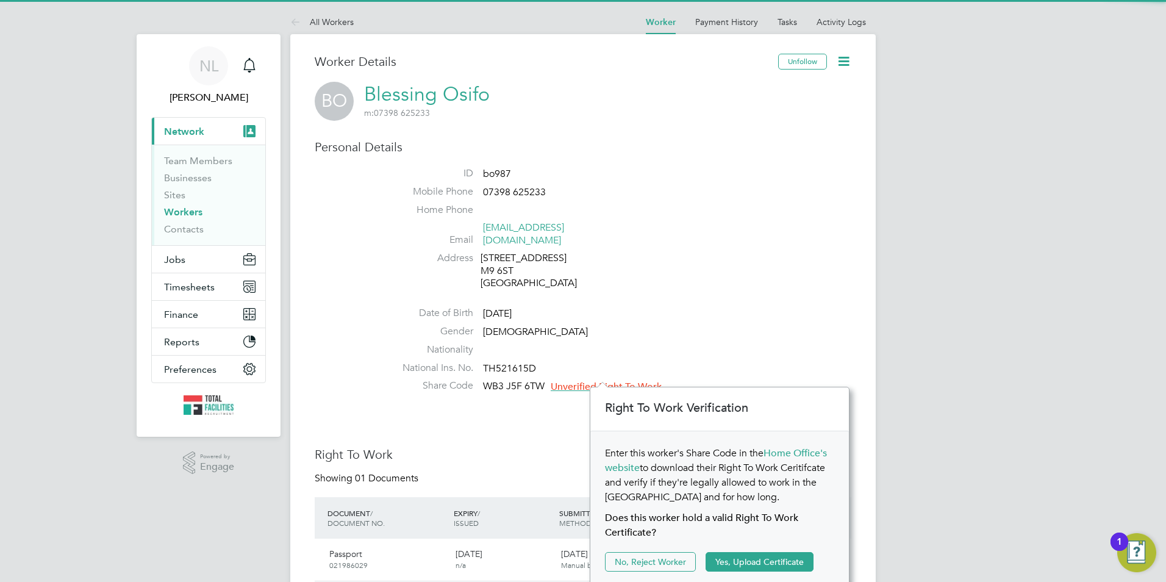
scroll to position [13, 111]
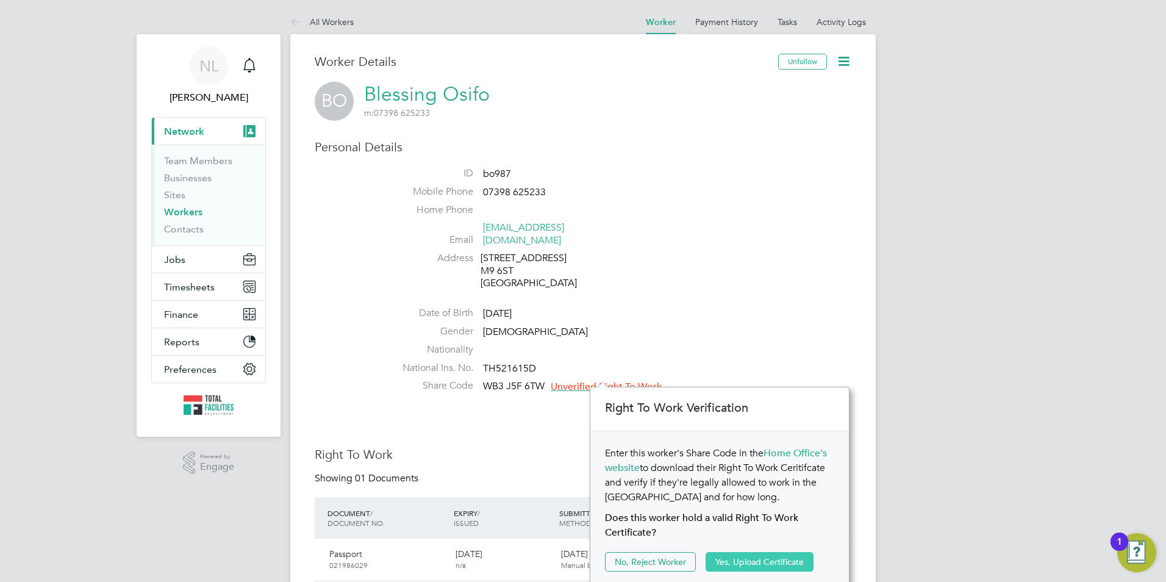
click at [735, 565] on button "Yes, Upload Certificate" at bounding box center [759, 562] width 108 height 20
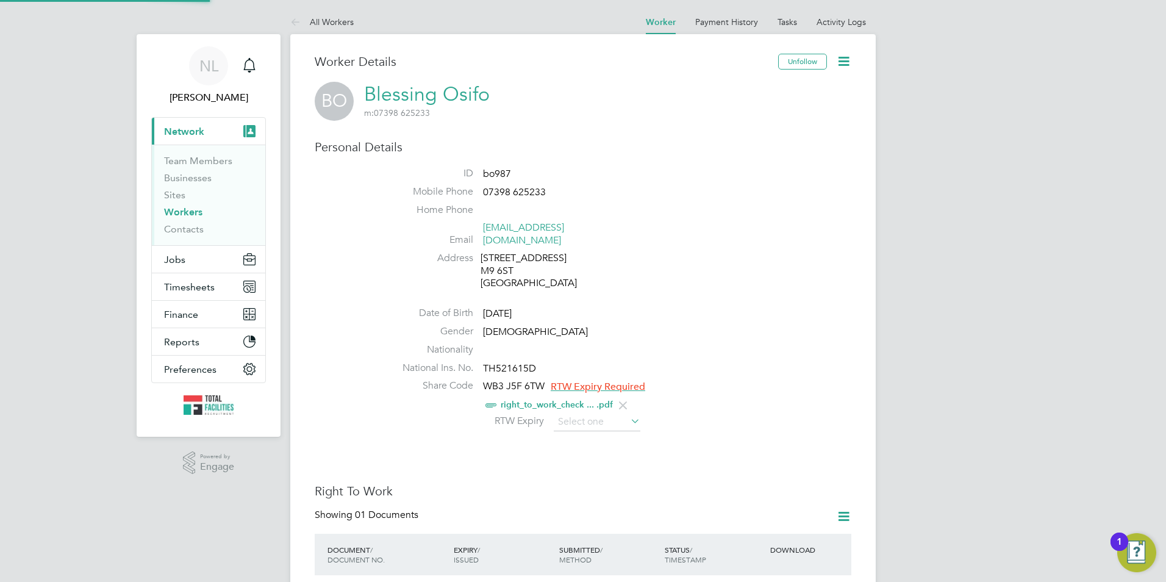
scroll to position [44, 259]
click at [596, 413] on input at bounding box center [597, 422] width 87 height 18
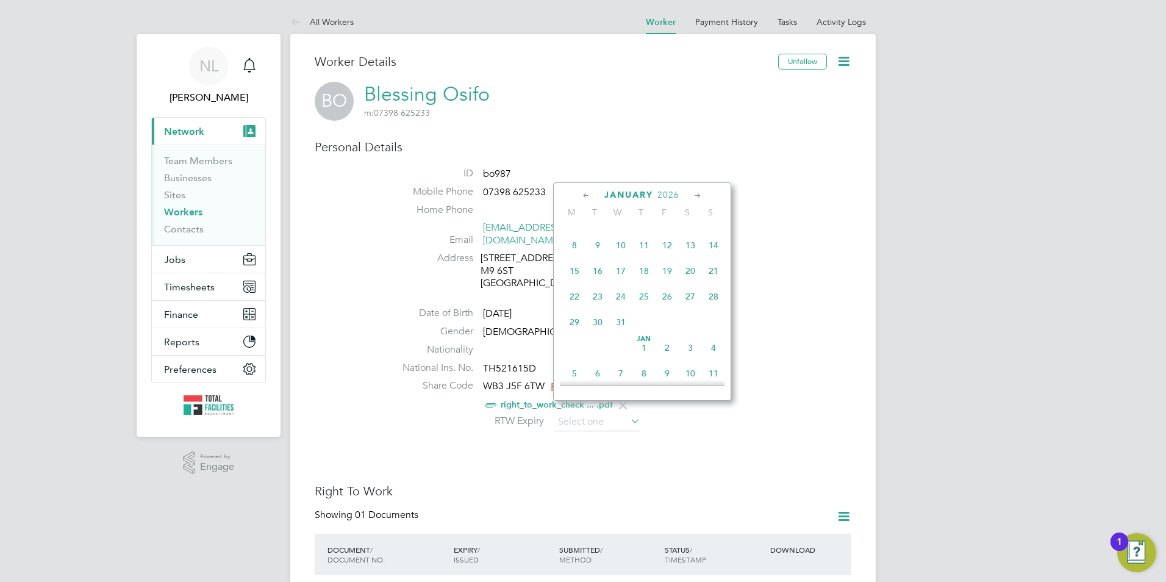
scroll to position [902, 0]
drag, startPoint x: 663, startPoint y: 187, endPoint x: 665, endPoint y: 195, distance: 8.6
click at [664, 187] on div "January 2026 M T W T F S S Jun 1 2 3 4 5 6 7 8 9 10 11 12 13 14 15 16 17 18 19 …" at bounding box center [642, 291] width 178 height 218
click at [665, 195] on span "2026" at bounding box center [668, 195] width 22 height 10
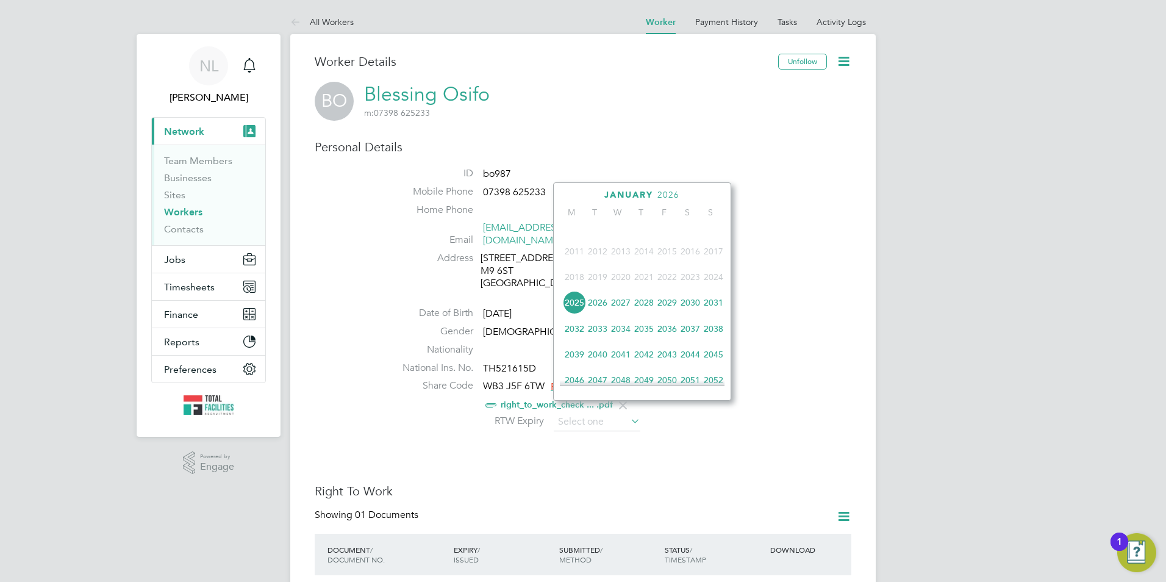
click at [639, 313] on span "2028" at bounding box center [643, 302] width 23 height 23
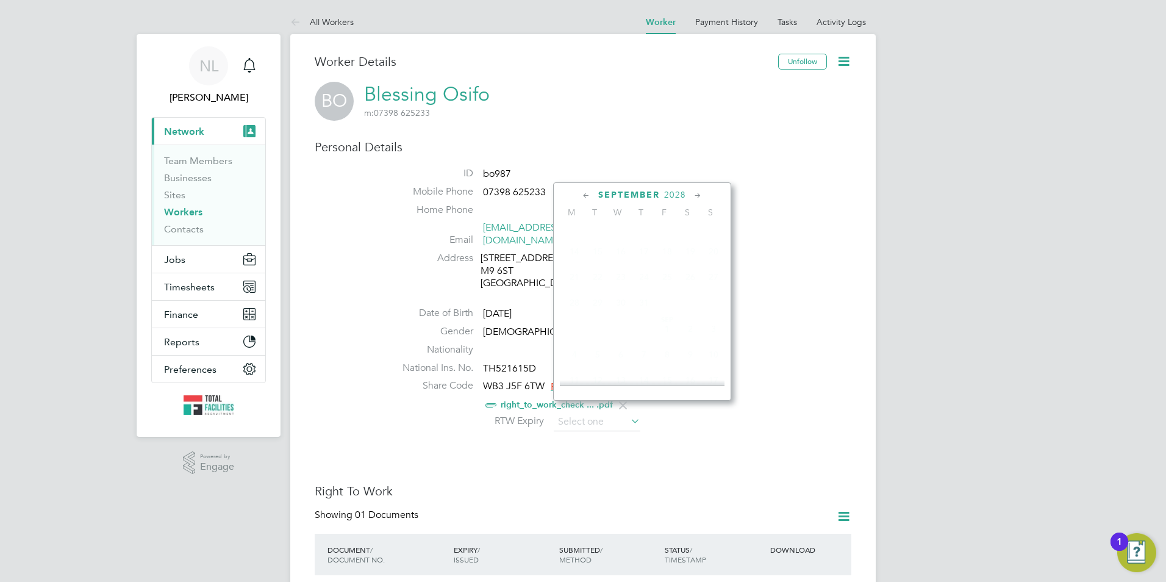
click at [639, 313] on span "31" at bounding box center [643, 302] width 23 height 23
type input "31 Aug 2028"
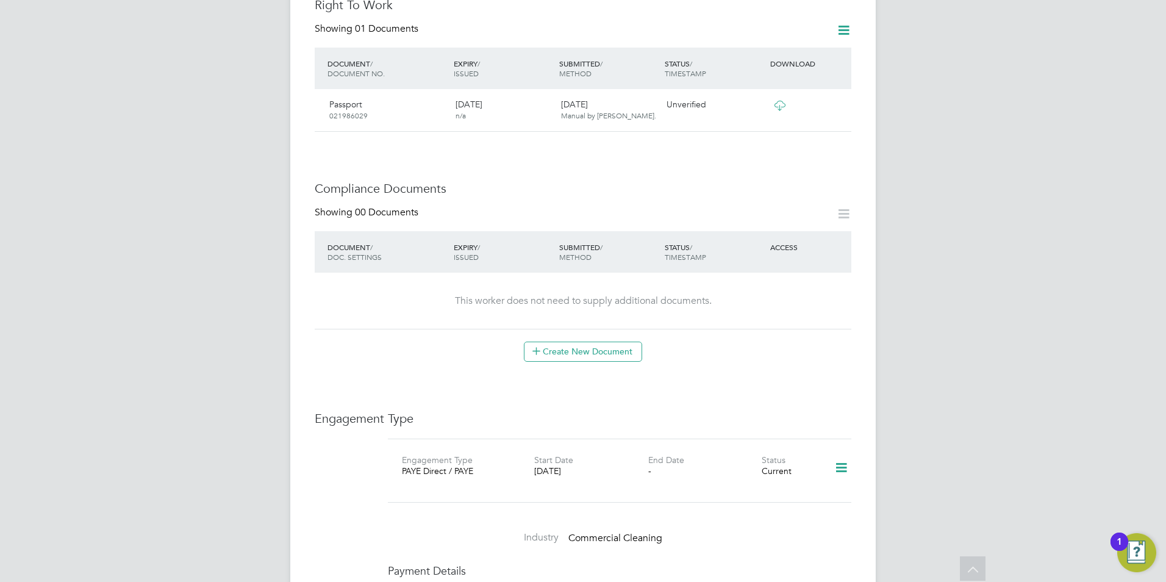
scroll to position [488, 0]
click at [835, 96] on icon at bounding box center [836, 103] width 12 height 15
click at [790, 118] on li "Verify Document" at bounding box center [797, 120] width 90 height 17
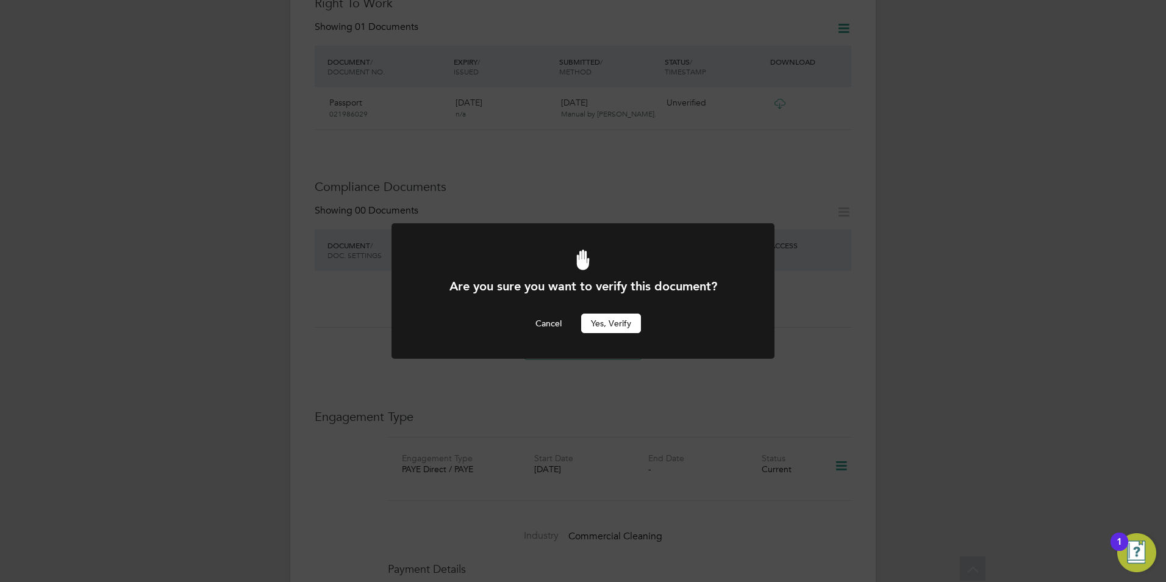
drag, startPoint x: 623, startPoint y: 327, endPoint x: 630, endPoint y: 378, distance: 51.7
click at [623, 327] on button "Yes, verify" at bounding box center [611, 323] width 60 height 20
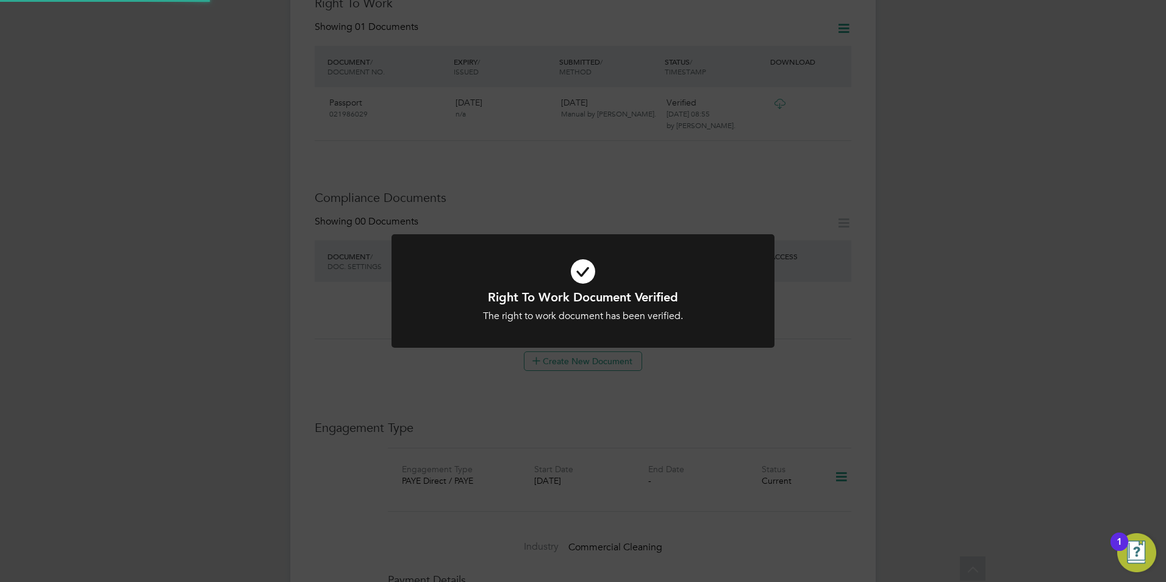
click at [619, 518] on div "Right To Work Document Verified The right to work document has been verified. C…" at bounding box center [583, 291] width 1166 height 582
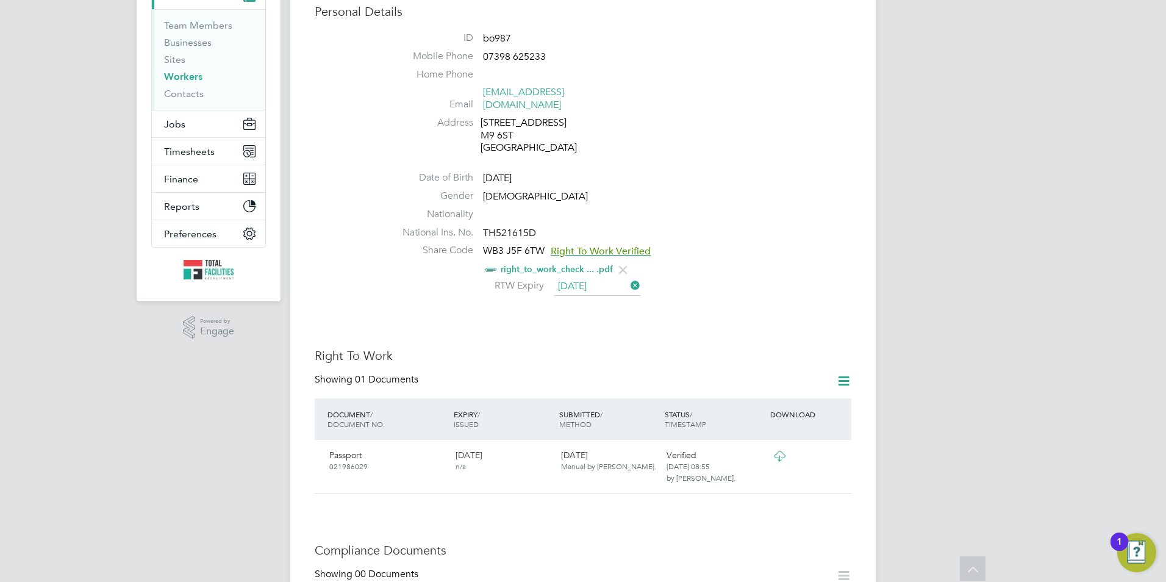
scroll to position [122, 0]
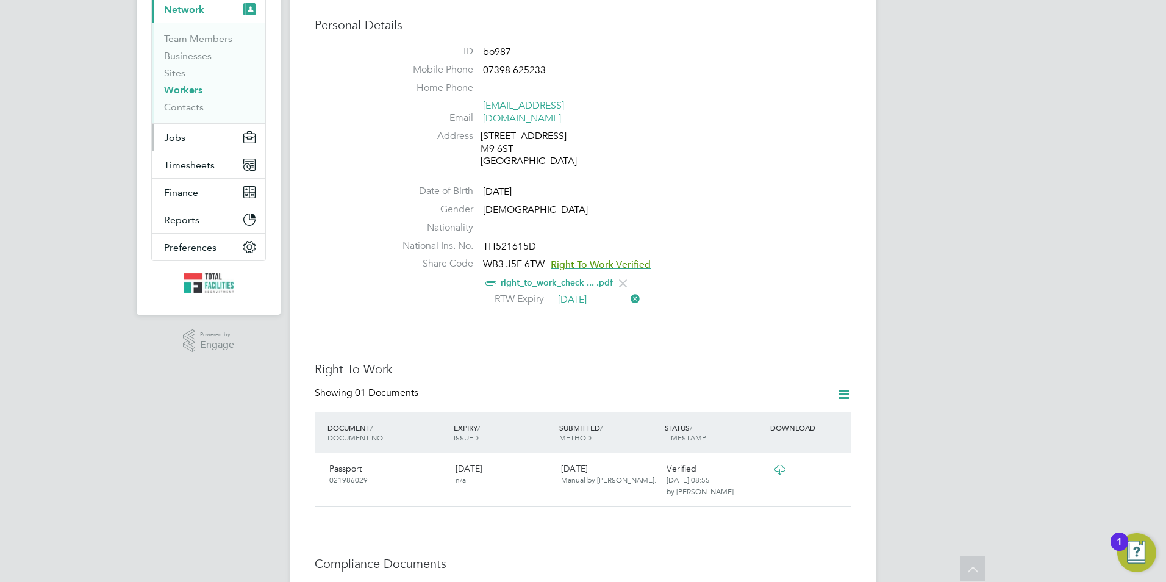
click at [199, 146] on button "Jobs" at bounding box center [208, 137] width 113 height 27
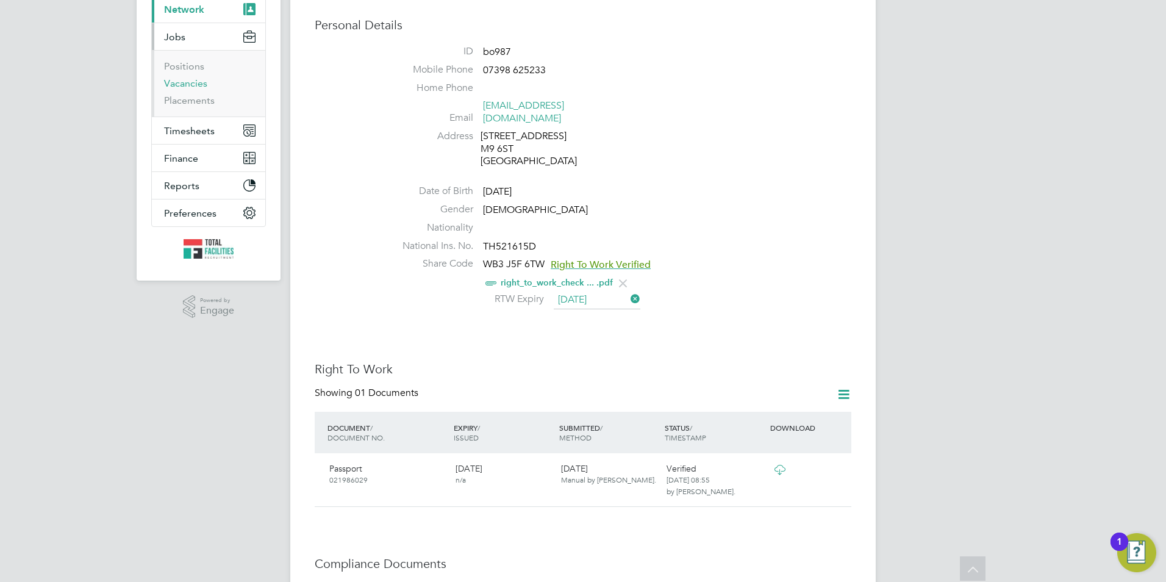
click at [193, 84] on link "Vacancies" at bounding box center [185, 83] width 43 height 12
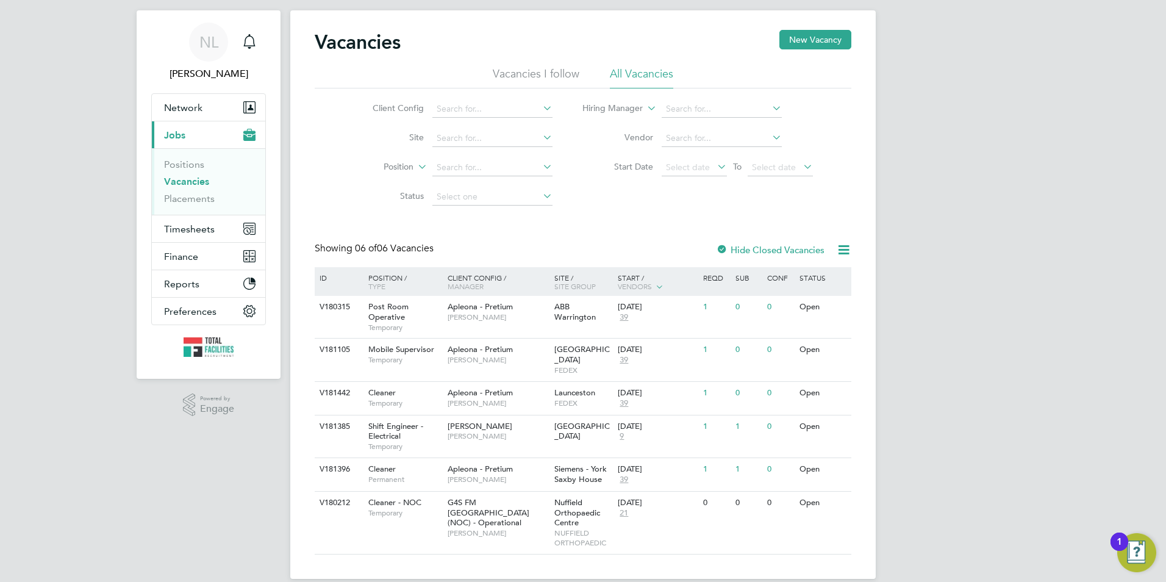
scroll to position [30, 0]
